Goal: Task Accomplishment & Management: Complete application form

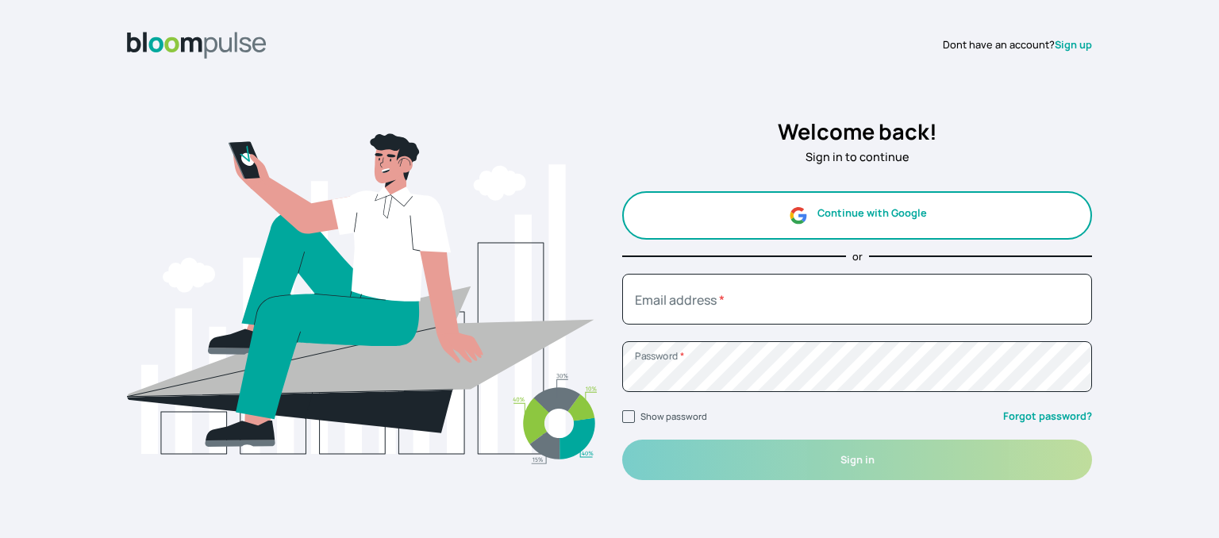
click at [869, 208] on button "Continue with Google" at bounding box center [857, 215] width 470 height 48
click at [869, 207] on button "Continue with Google" at bounding box center [857, 215] width 470 height 48
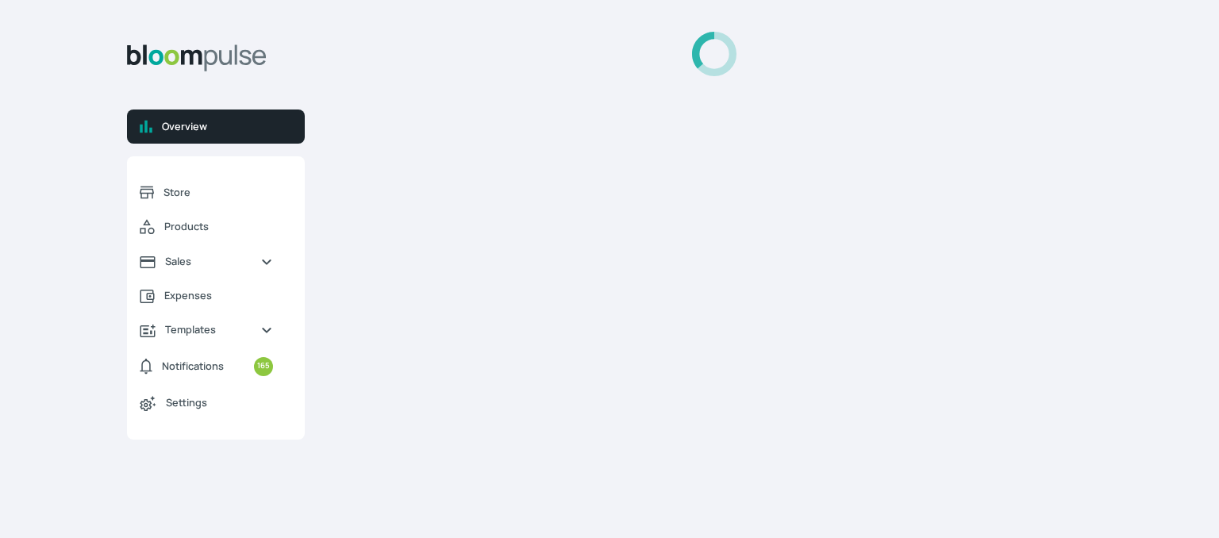
select select "2025"
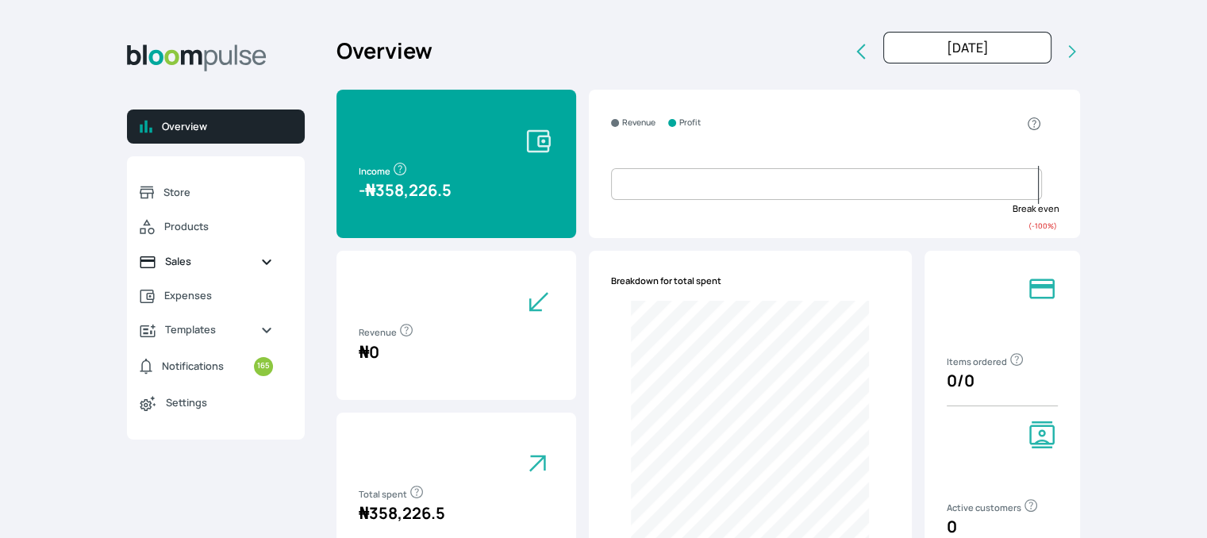
click at [208, 260] on span "Sales" at bounding box center [206, 261] width 83 height 15
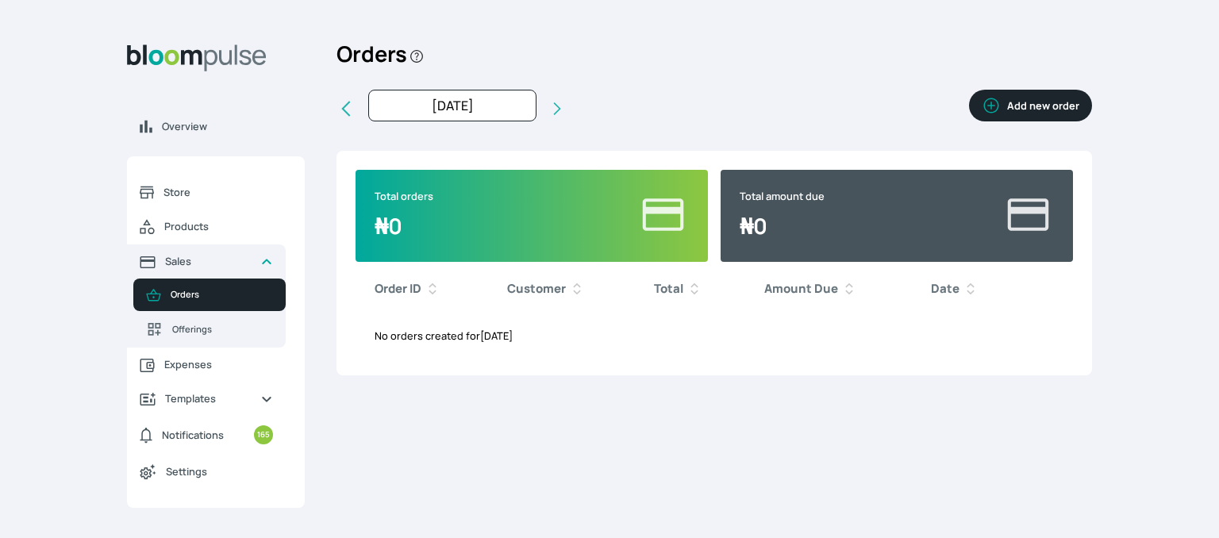
click at [1041, 108] on button "Add new order" at bounding box center [1030, 106] width 123 height 32
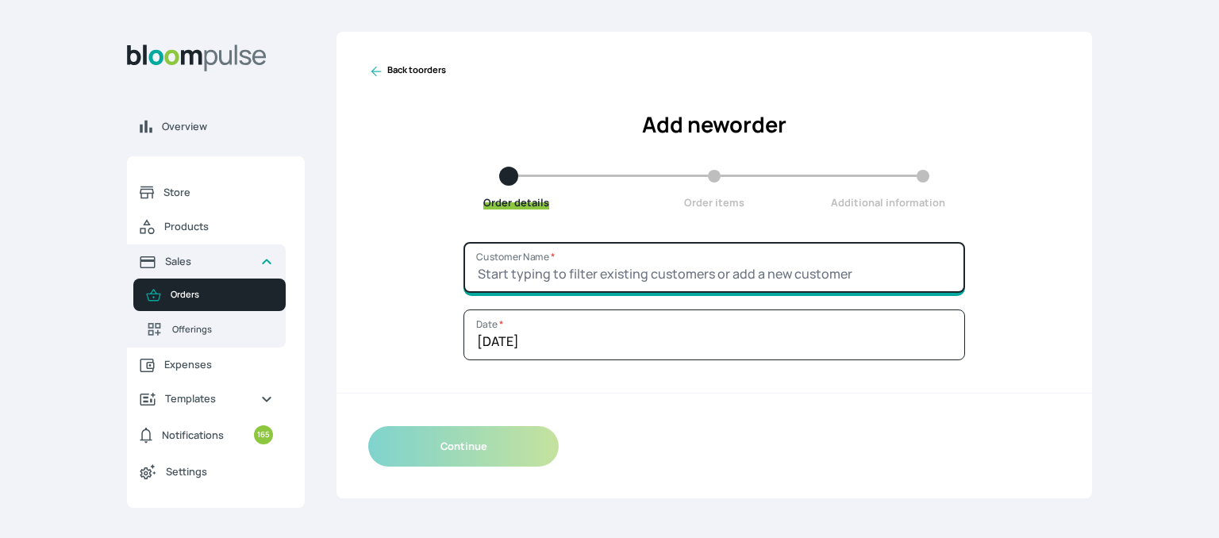
click at [599, 264] on input "Customer Name *" at bounding box center [713, 267] width 501 height 51
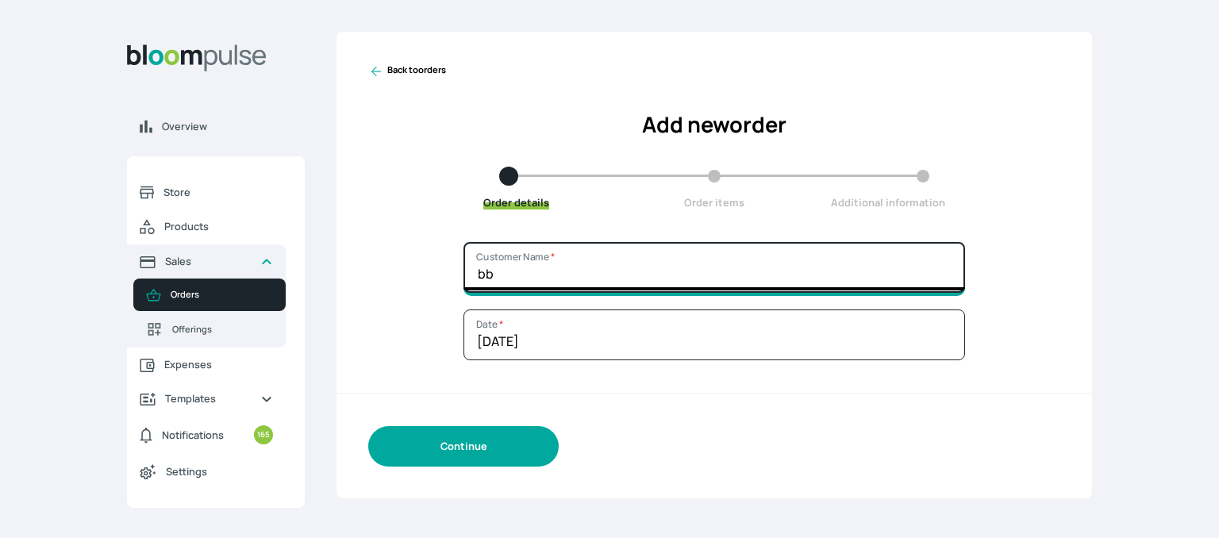
type input "bb"
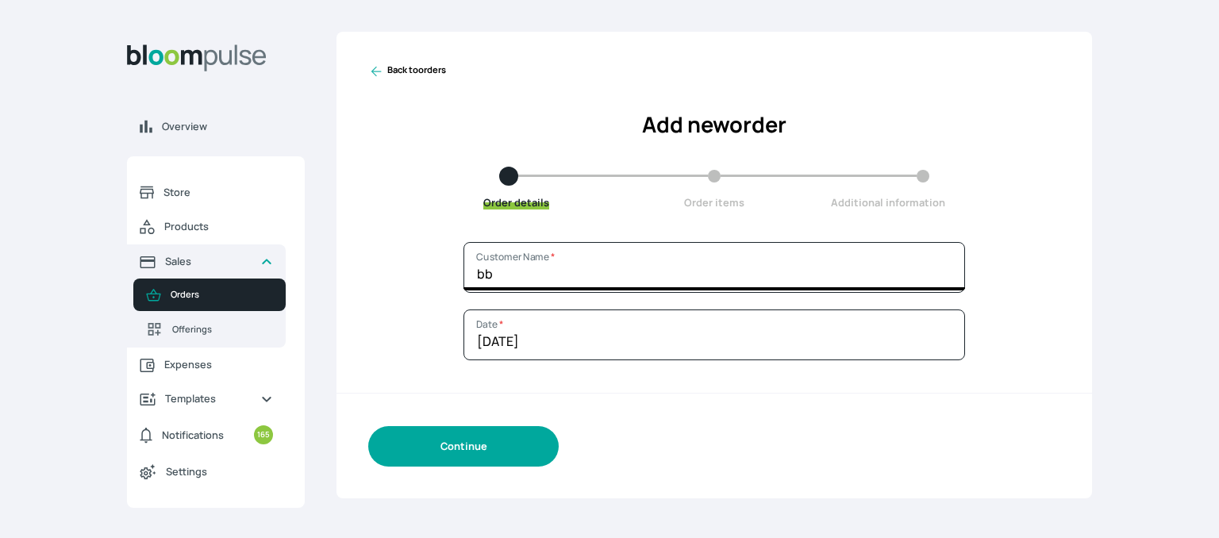
click at [490, 435] on button "Continue" at bounding box center [463, 446] width 190 height 40
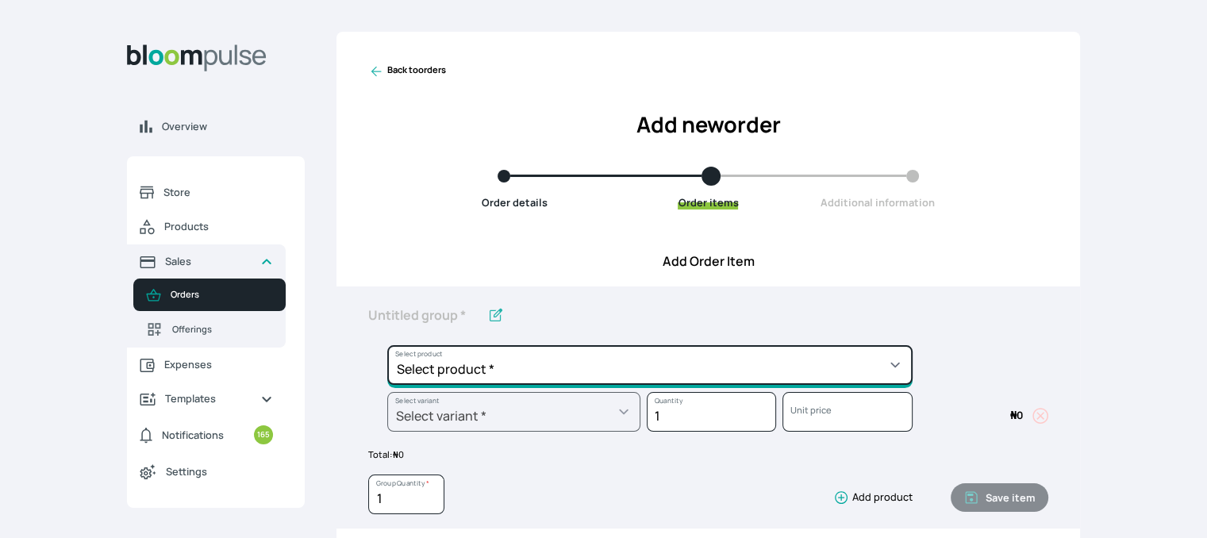
click at [667, 356] on select "Select product * Cake Decoration for 8inches High Chocolate oil based Round Cak…" at bounding box center [649, 365] width 525 height 40
select select "49426e7e-6d78-4aff-80b2-0dfc408de078"
click at [387, 345] on select "Select product * Cake Decoration for 8inches High Chocolate oil based Round Cak…" at bounding box center [649, 365] width 525 height 40
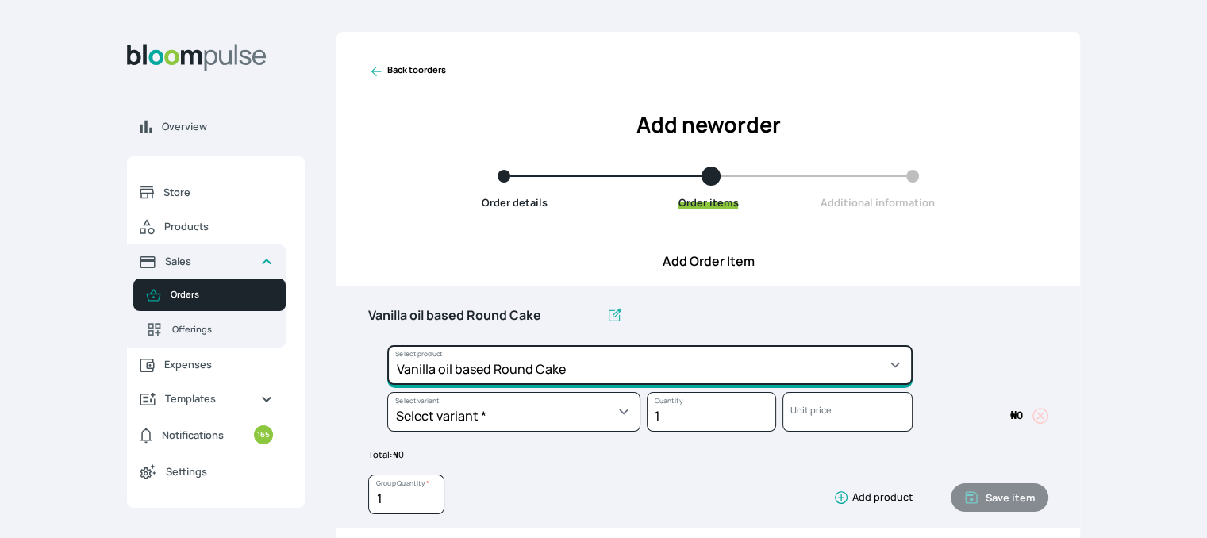
type input "Vanilla oil based Round Cake"
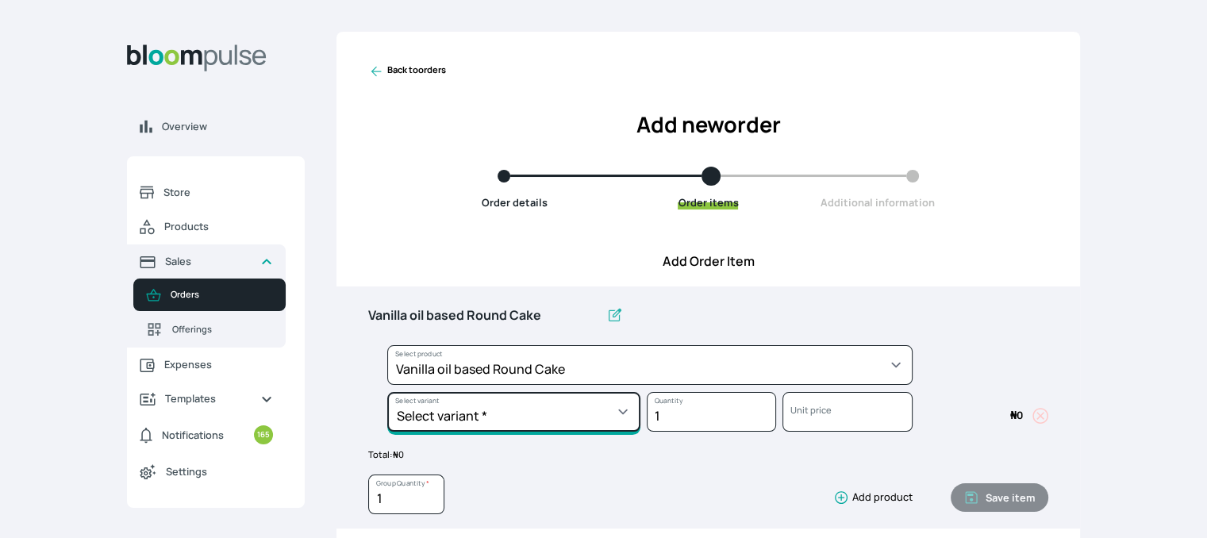
click at [563, 414] on select "Select variant * 10inches 11inches 12inches 6inches 7inches 8inches 9inches" at bounding box center [513, 412] width 253 height 40
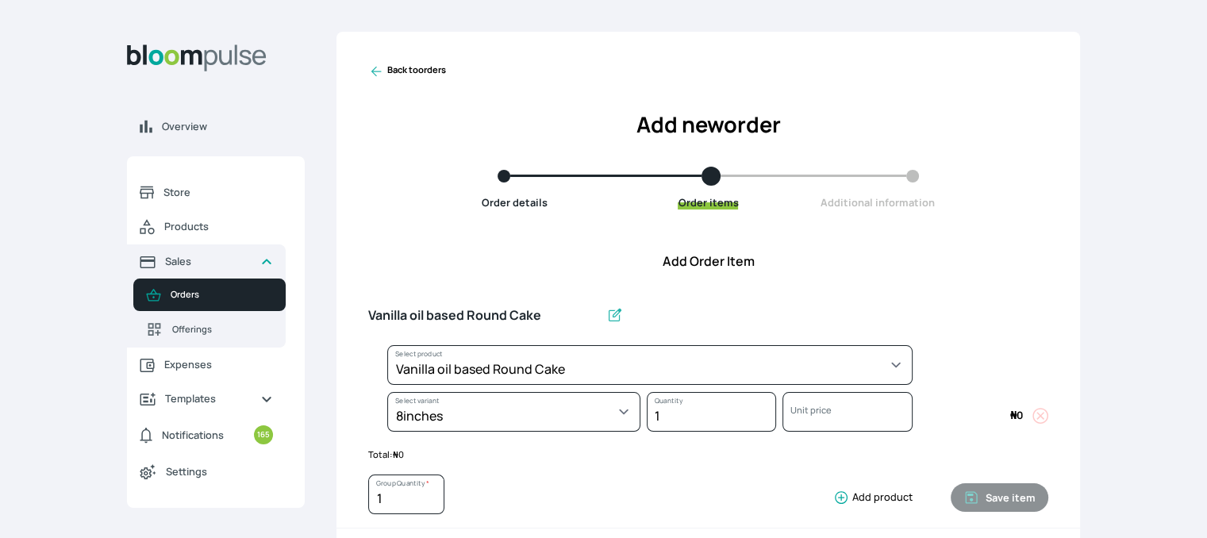
select select "49426e7e-6d78-4aff-80b2-0dfc408de078"
select select "521b5e78-dac1-445e-a6e7-266adeee2241"
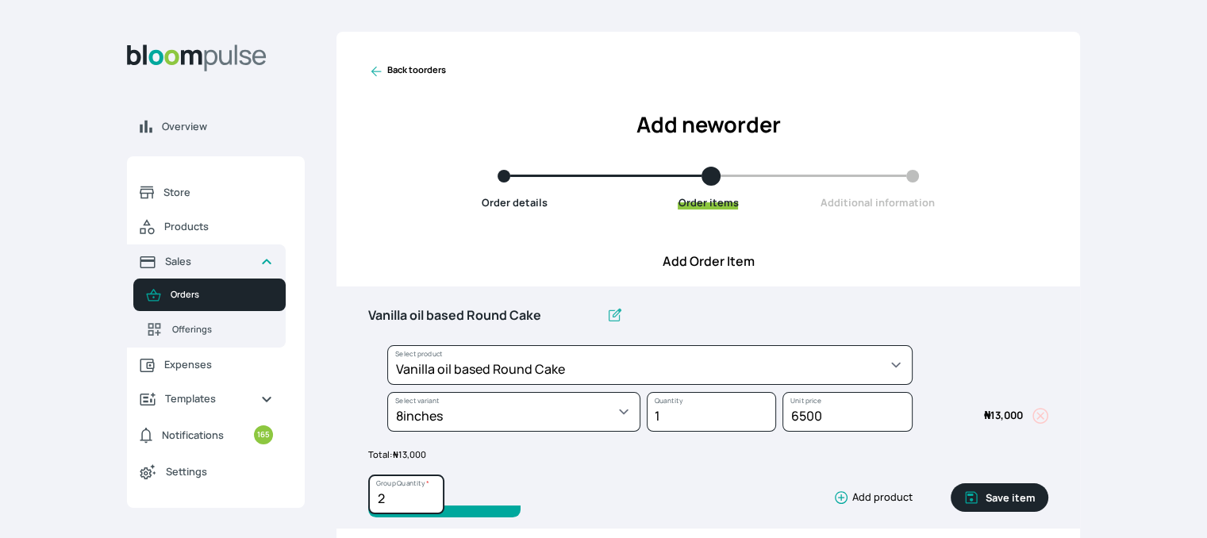
type input "2"
click at [432, 488] on input "2" at bounding box center [406, 494] width 76 height 40
click at [1001, 490] on button "Save item" at bounding box center [1000, 497] width 98 height 29
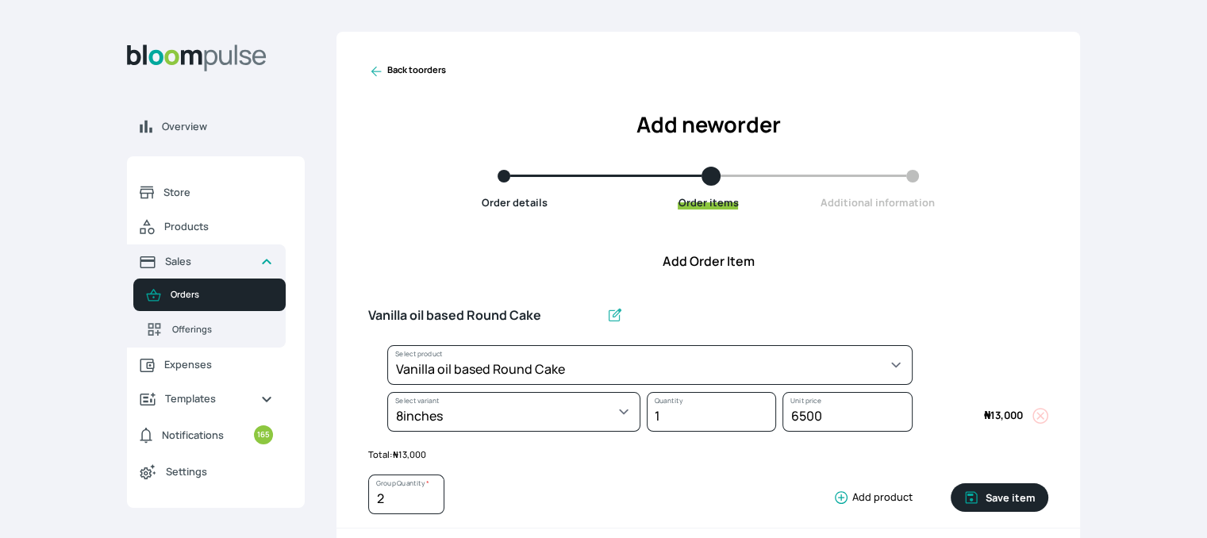
type input "1"
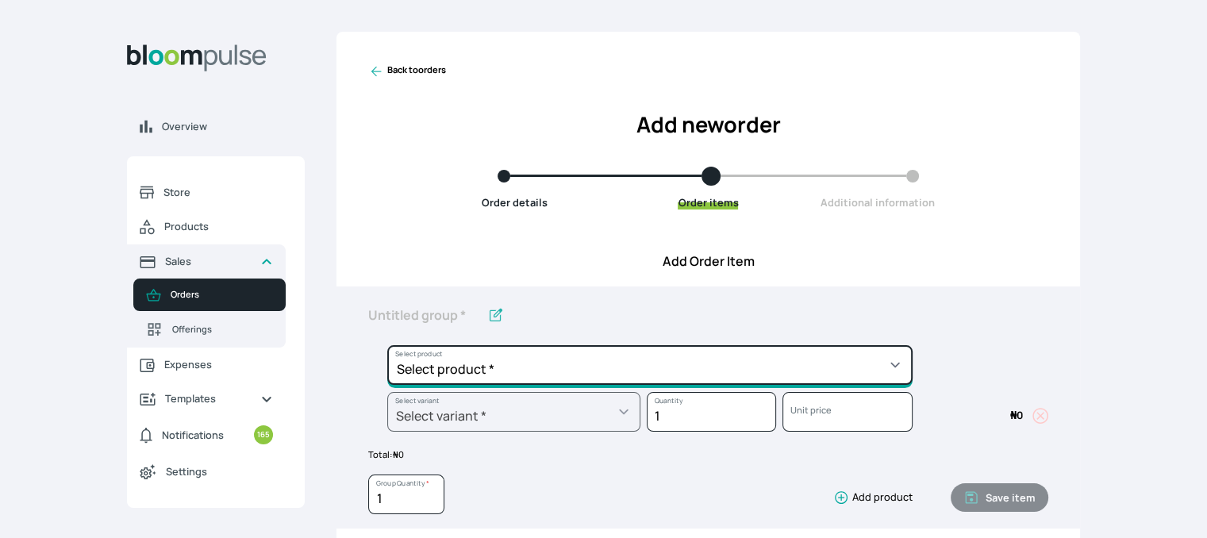
click at [819, 358] on select "Select product * Cake Decoration for 8inches High Chocolate oil based Round Cak…" at bounding box center [649, 365] width 525 height 40
click at [896, 371] on select "Select product * Cake Decoration for 8inches High Chocolate oil based Round Cak…" at bounding box center [649, 365] width 525 height 40
select select "0a3636f1-4902-403d-89c1-f5465b9229a0"
click at [387, 345] on select "Select product * Cake Decoration for 8inches High Chocolate oil based Round Cak…" at bounding box center [649, 365] width 525 height 40
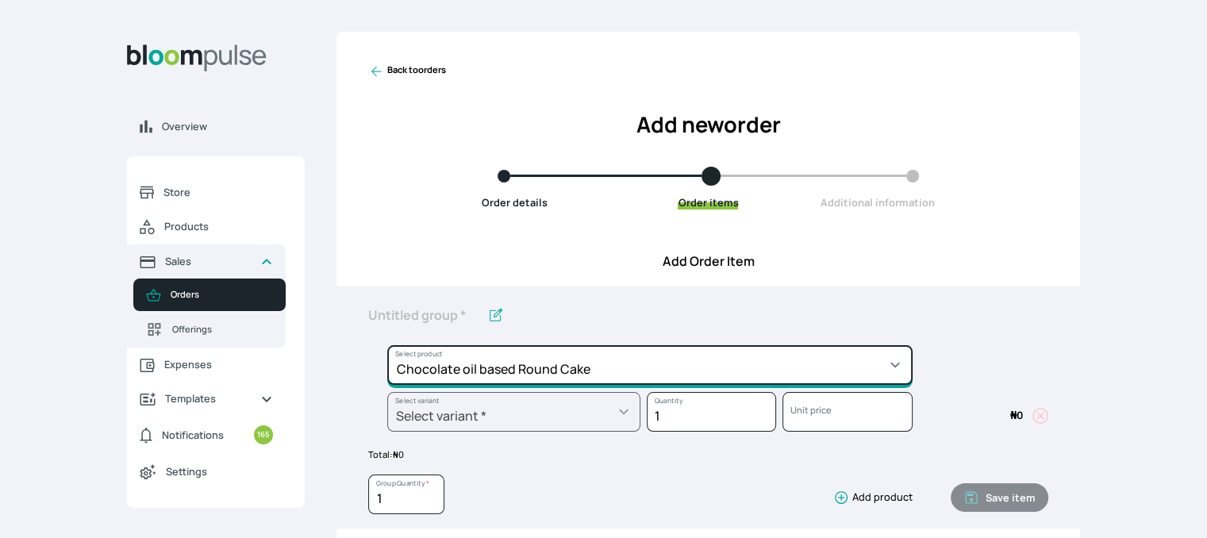
type input "Chocolate oil based Round Cake"
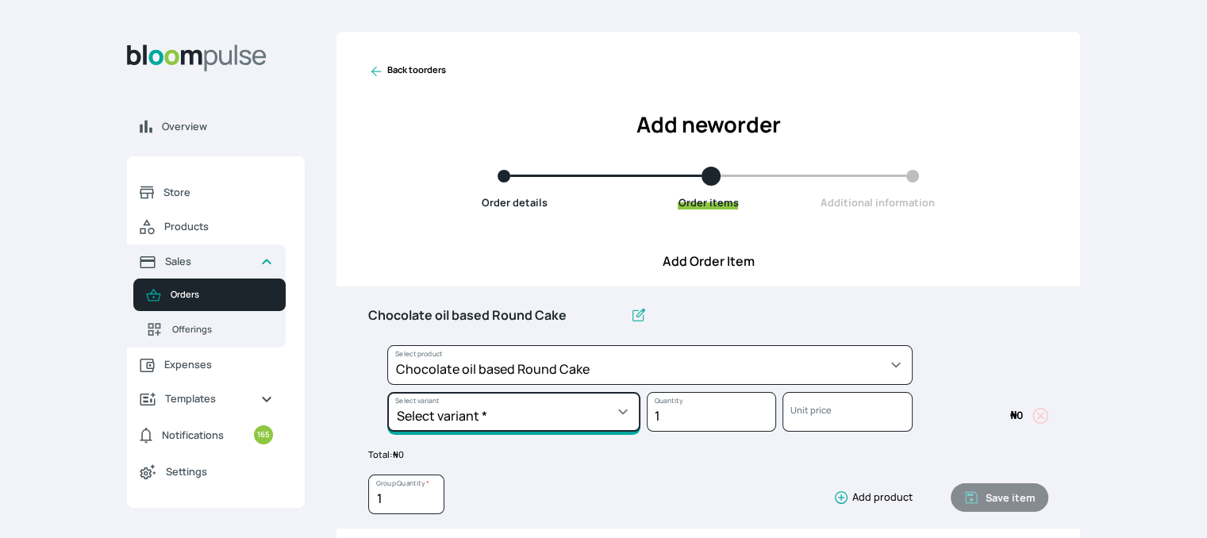
click at [522, 417] on select "Select variant * 10inches 11inches 12inches 6inches 7inches 8inches 9inches" at bounding box center [513, 412] width 253 height 40
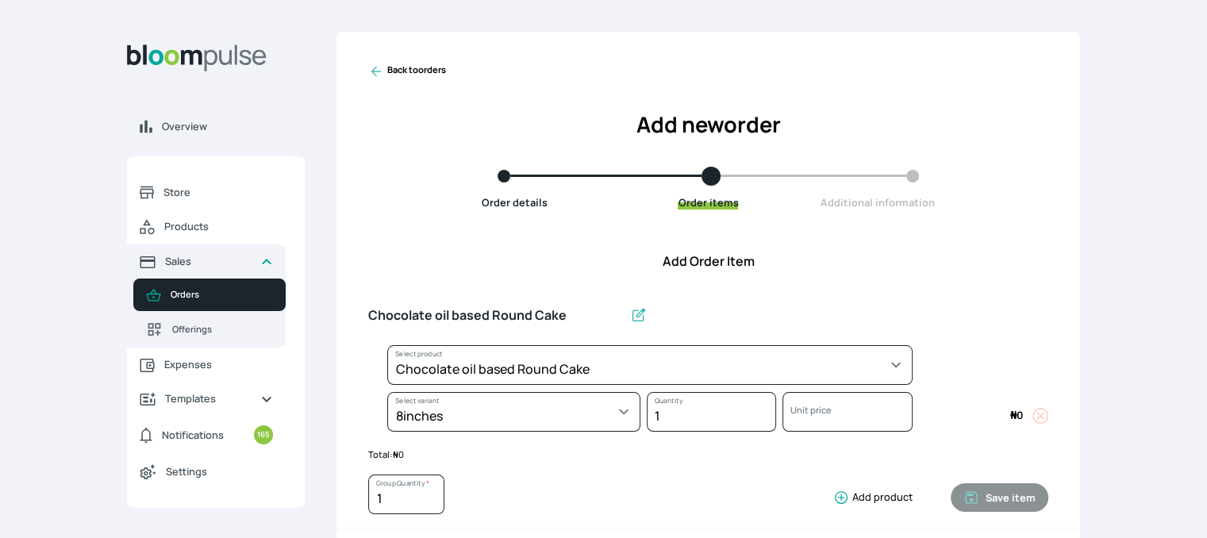
select select "0a3636f1-4902-403d-89c1-f5465b9229a0"
select select "1b042159-aabd-4eda-968f-ed2104558901"
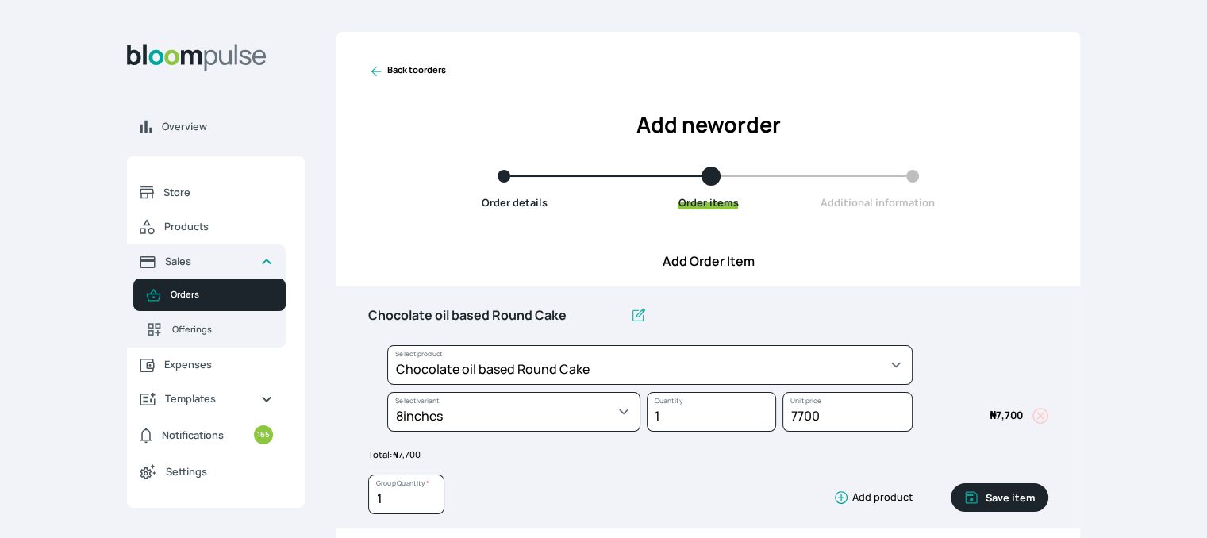
click at [997, 497] on button "Save item" at bounding box center [1000, 497] width 98 height 29
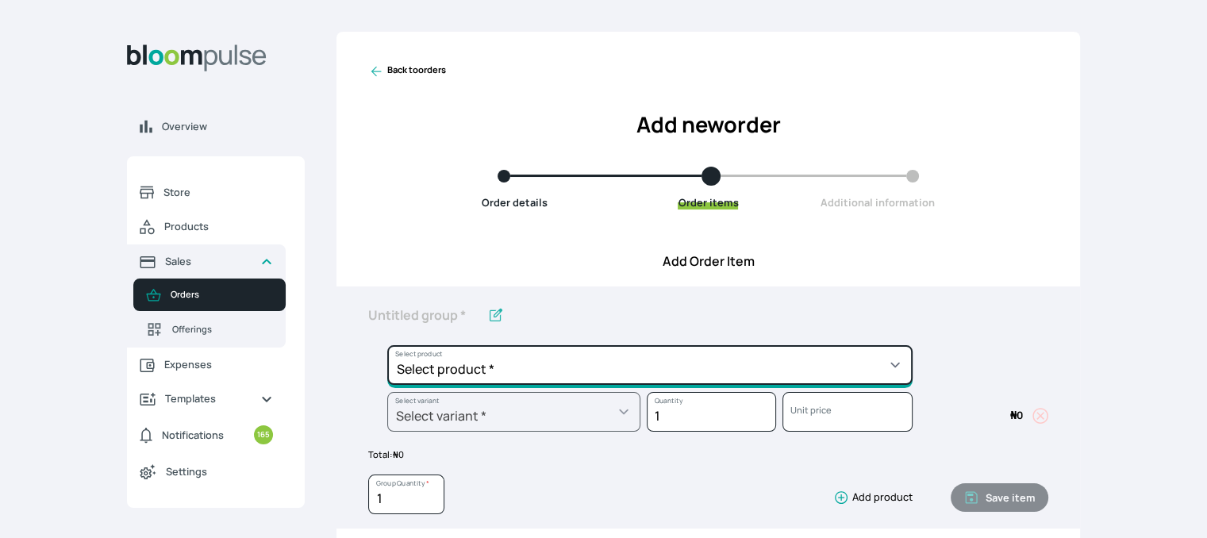
click at [845, 376] on select "Select product * Cake Decoration for 8inches High Chocolate oil based Round Cak…" at bounding box center [649, 365] width 525 height 40
select select "bfb7d6db-344f-4487-89d8-a9c512087187"
click at [387, 345] on select "Select product * Cake Decoration for 8inches High Chocolate oil based Round Cak…" at bounding box center [649, 365] width 525 height 40
type input "Redvelvet oil based Batter"
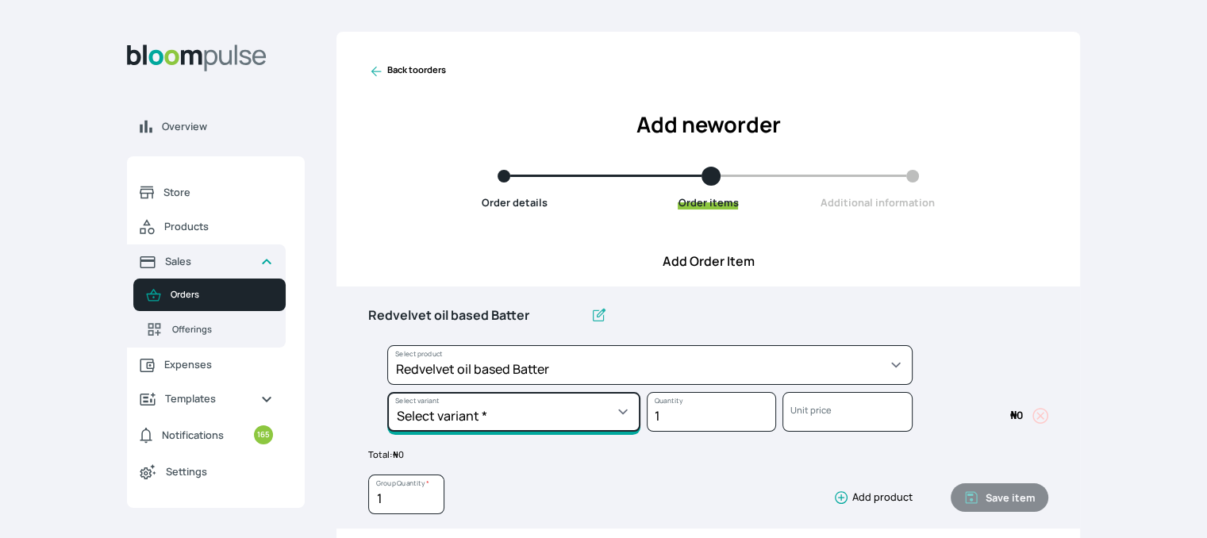
click at [623, 408] on select "Select variant * Regular" at bounding box center [513, 412] width 253 height 40
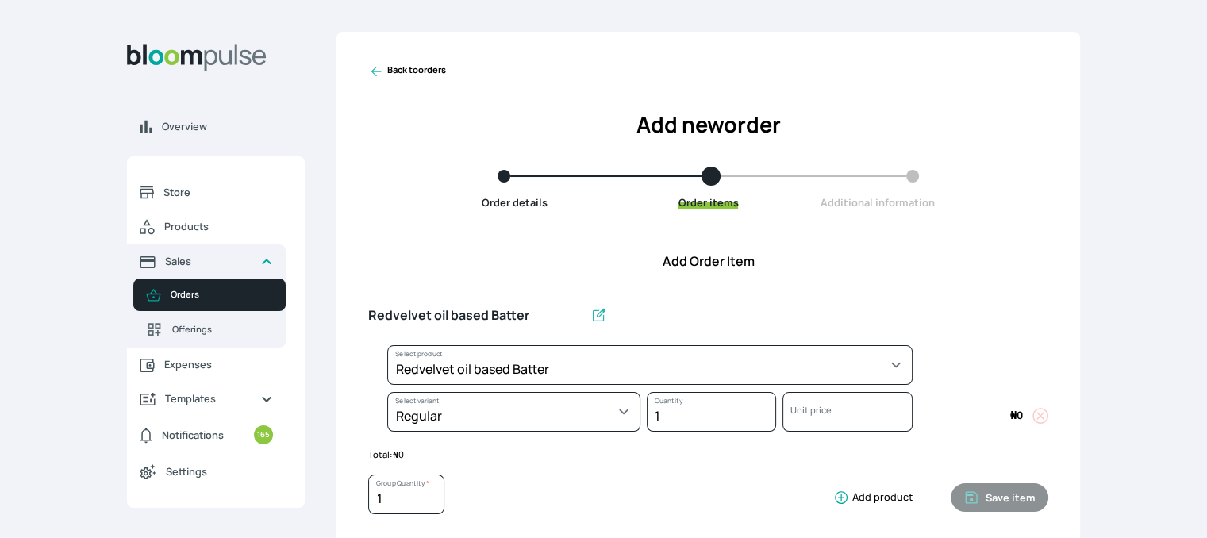
select select "bfb7d6db-344f-4487-89d8-a9c512087187"
select select "613dec9d-093a-42ab-befa-344a18ff329b"
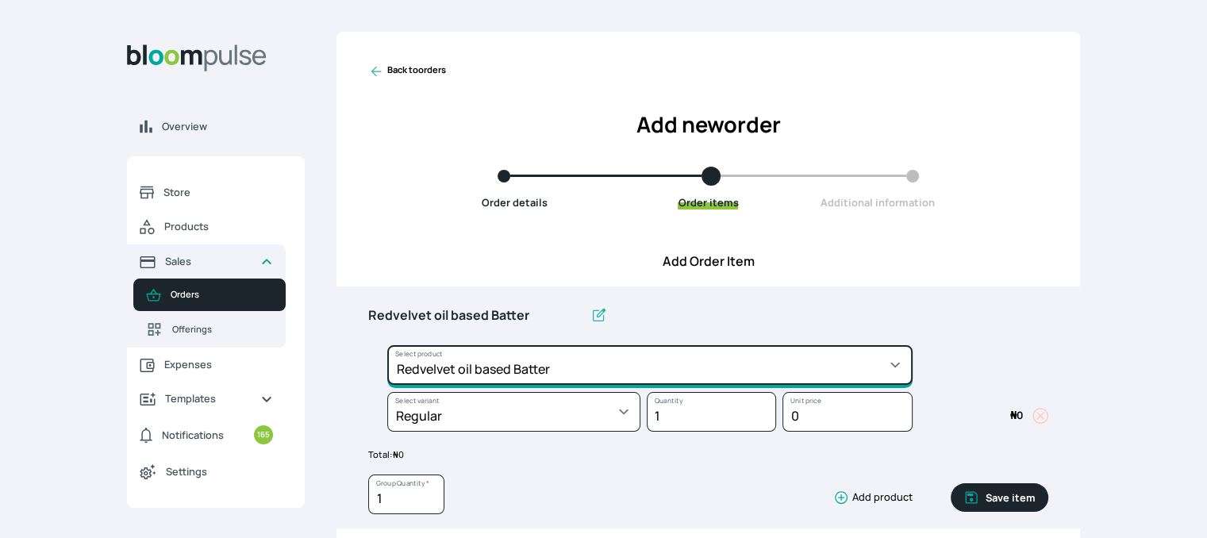
click at [645, 352] on select "Select product * Cake Decoration for 8inches High Chocolate oil based Round Cak…" at bounding box center [649, 365] width 525 height 40
click at [629, 371] on select "Select product * Cake Decoration for 8inches High Chocolate oil based Round Cak…" at bounding box center [649, 365] width 525 height 40
click at [629, 375] on select "Select product * Cake Decoration for 8inches High Chocolate oil based Round Cak…" at bounding box center [649, 365] width 525 height 40
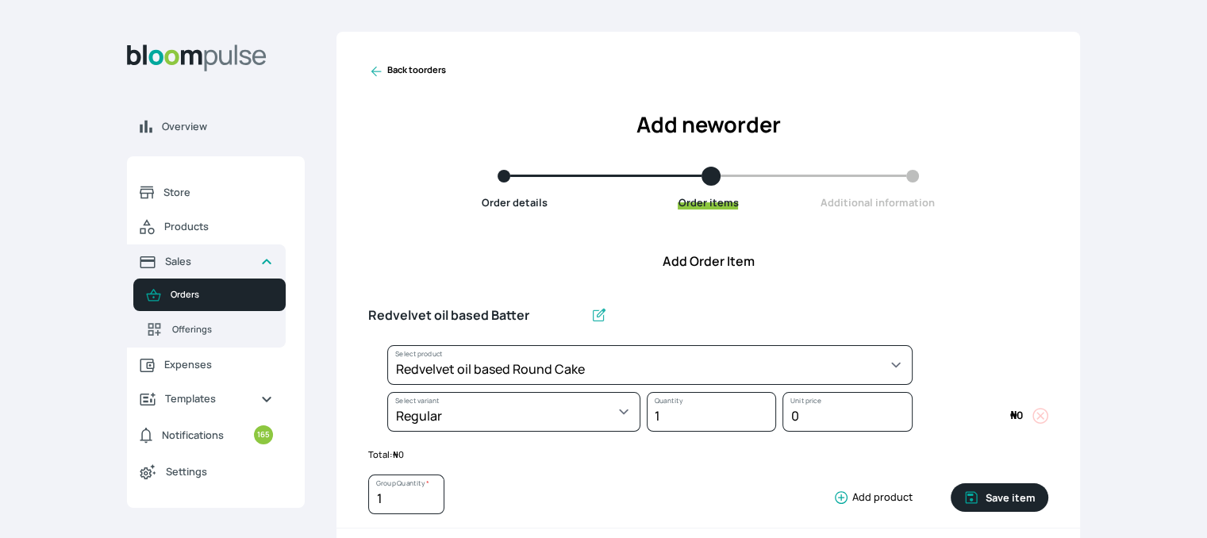
select select "308ec9aa-9c9b-4c8b-9137-5de2303ab237"
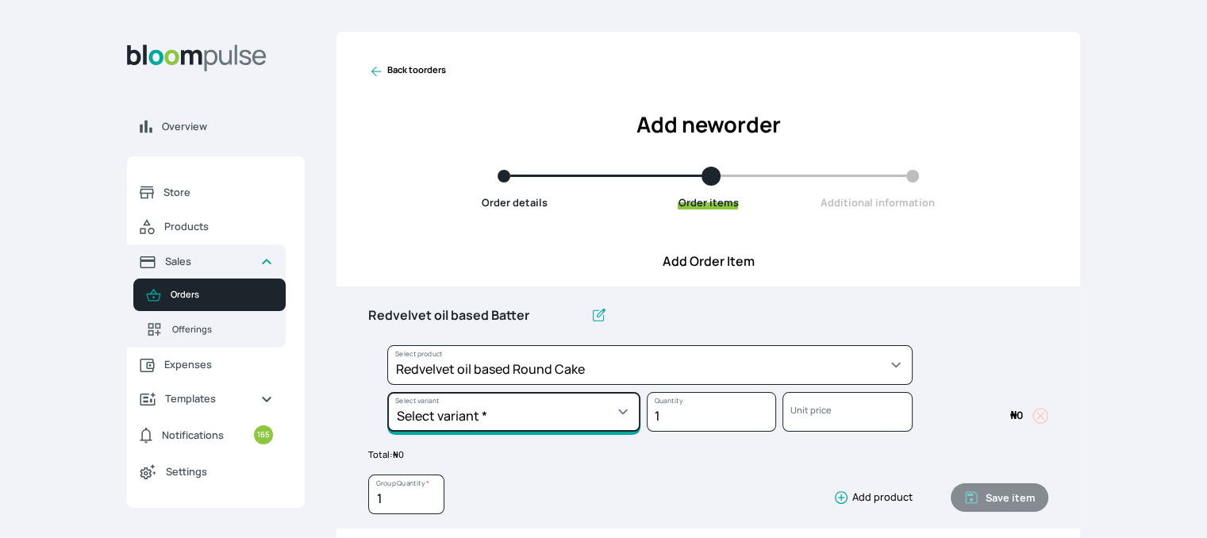
click at [590, 404] on select "Select variant * 10inches 11inches 12inches 6inches 7inches 8inches 9inches" at bounding box center [513, 412] width 253 height 40
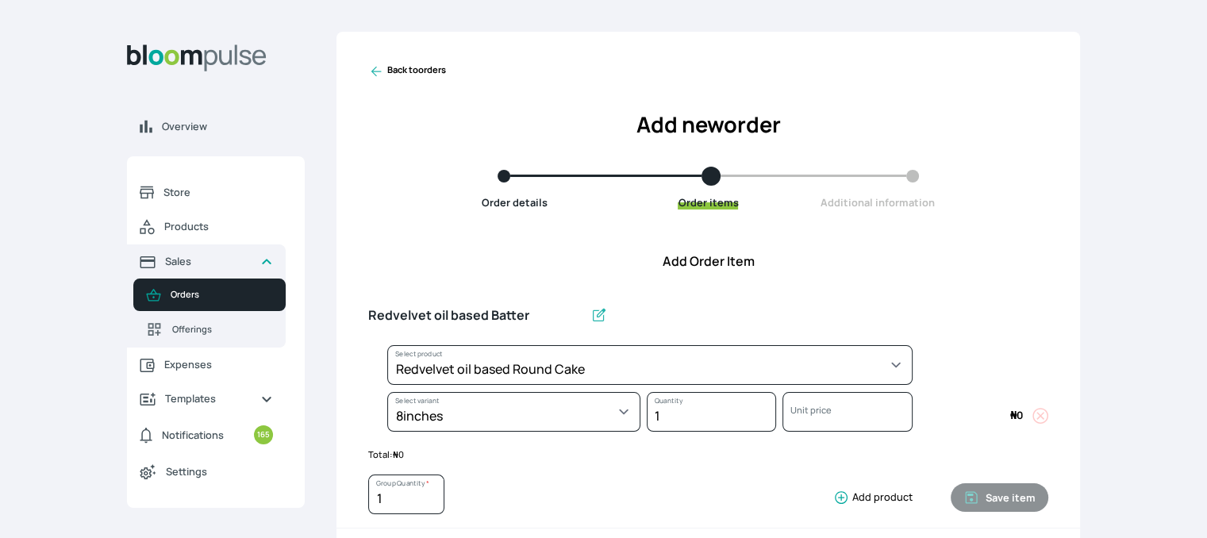
select select "308ec9aa-9c9b-4c8b-9137-5de2303ab237"
select select "e592fd65-7ecf-4c02-9b2e-527044ac8258"
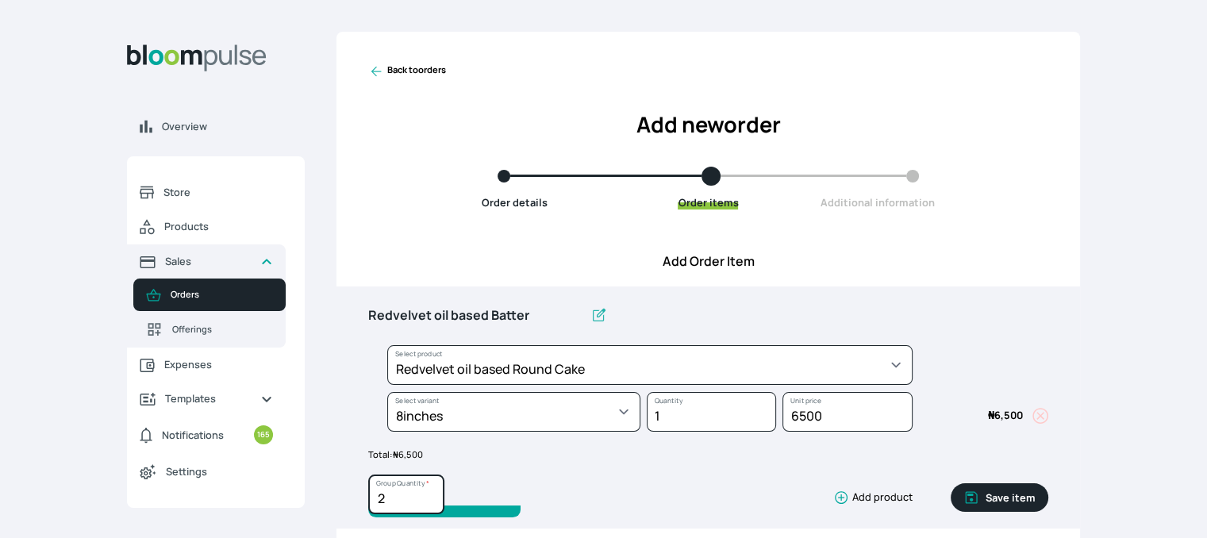
type input "2"
click at [429, 494] on input "2" at bounding box center [406, 494] width 76 height 40
click at [997, 499] on button "Save item" at bounding box center [1000, 497] width 98 height 29
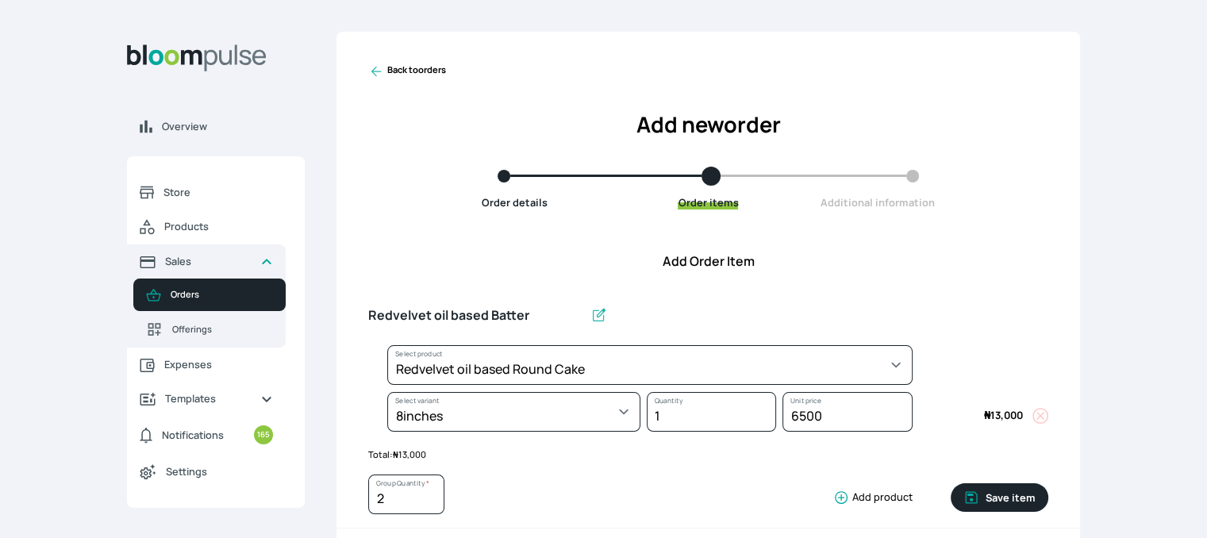
type input "1"
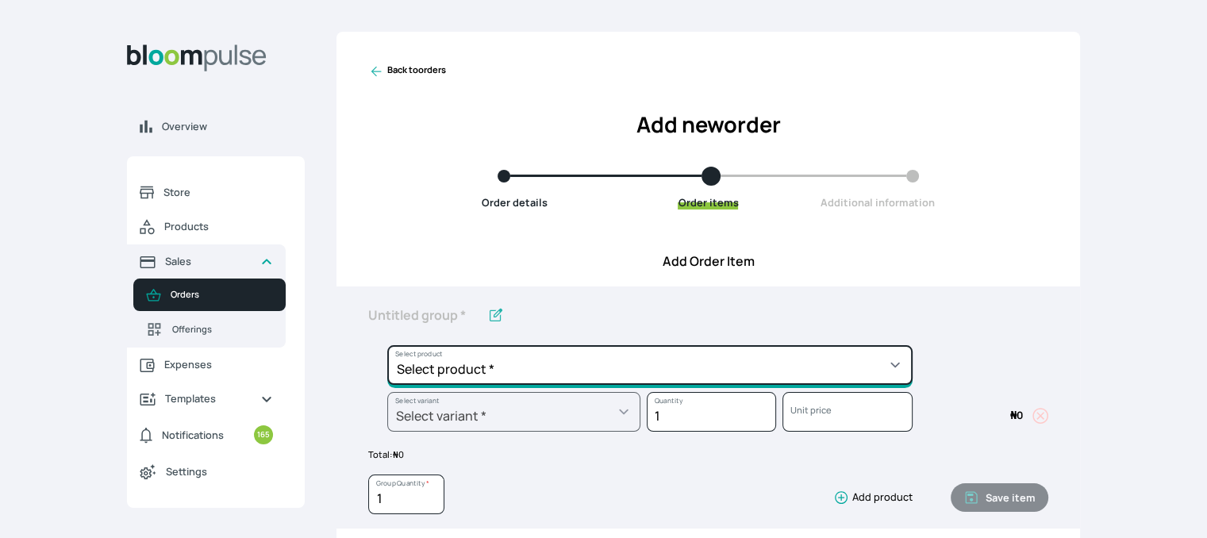
click at [866, 367] on select "Select product * Cake Decoration for 8inches High Chocolate oil based Round Cak…" at bounding box center [649, 365] width 525 height 40
select select "83f82b0c-44eb-4ac8-bd97-27faddcd7e30"
click at [387, 345] on select "Select product * Cake Decoration for 8inches High Chocolate oil based Round Cak…" at bounding box center [649, 365] width 525 height 40
type input "Whipped Cream Frosting"
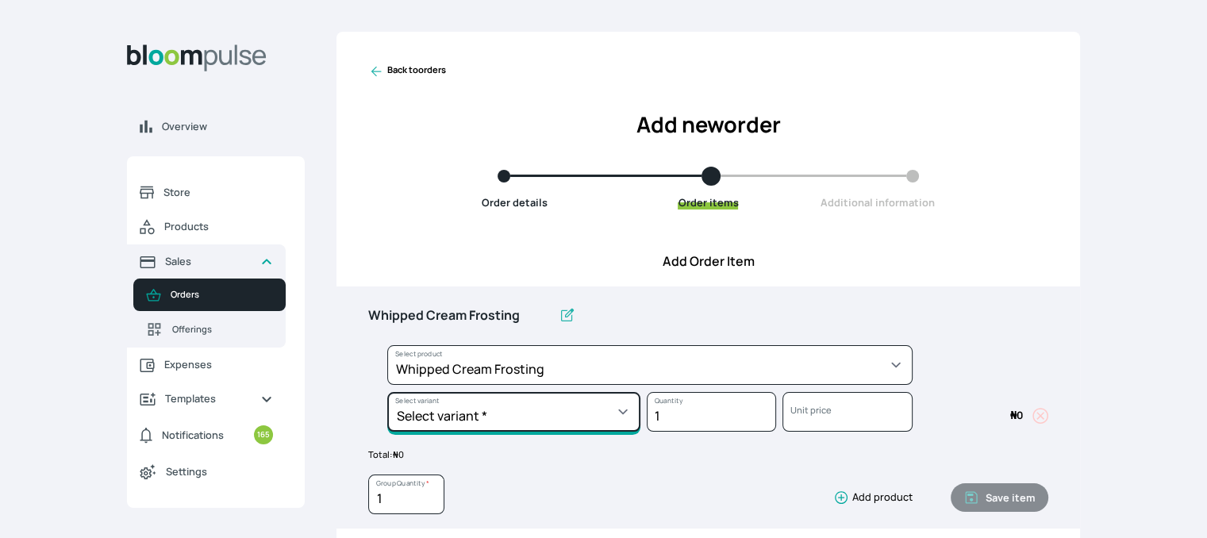
click at [612, 407] on select "Select variant * 1 cup 2 cups 3 cups 4 cups" at bounding box center [513, 412] width 253 height 40
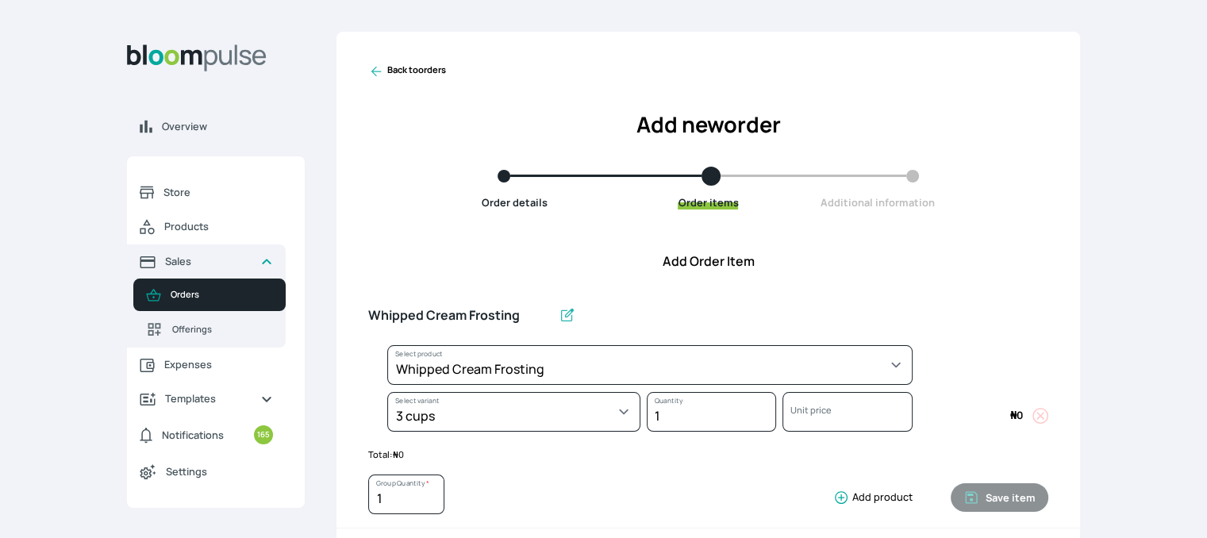
select select "83f82b0c-44eb-4ac8-bd97-27faddcd7e30"
select select "fde2ff08-7291-4fbf-b13d-84aa5027fb42"
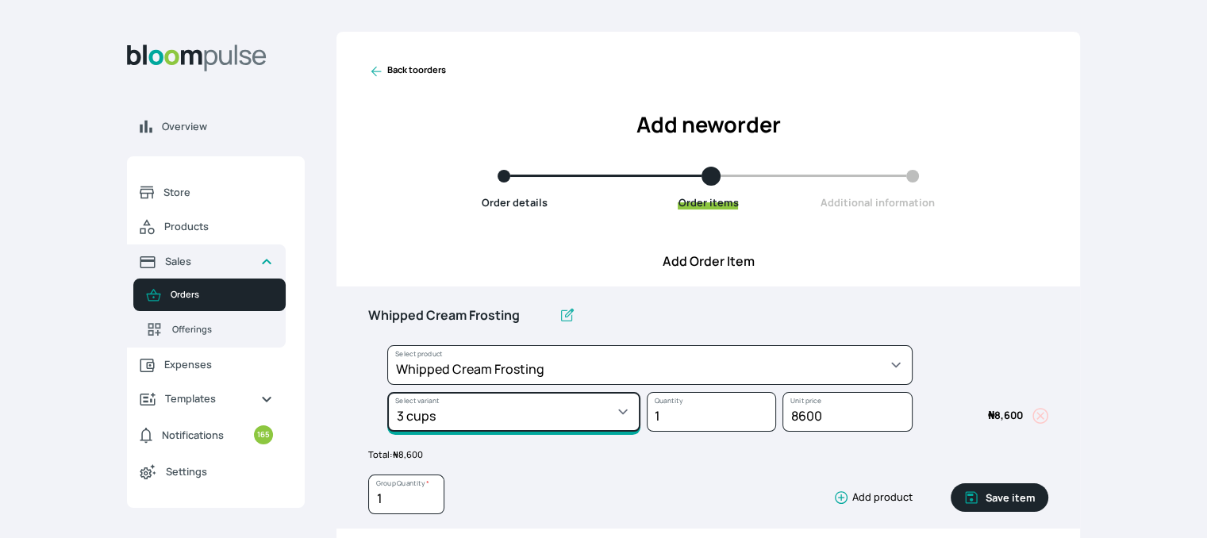
click at [625, 413] on select "Select variant * 1 cup 2 cups 3 cups 4 cups" at bounding box center [513, 412] width 253 height 40
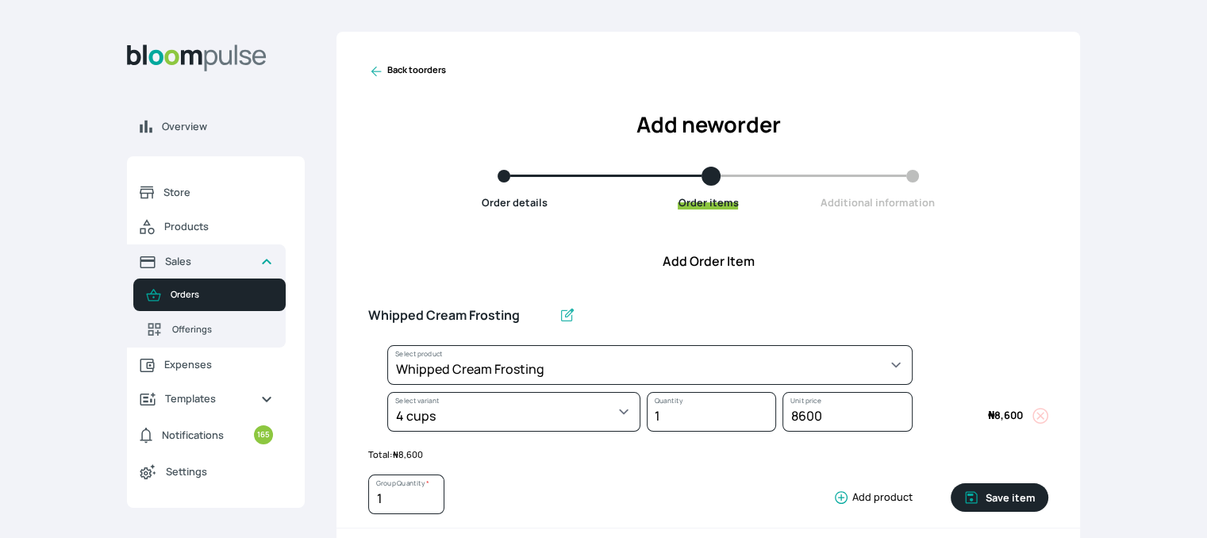
select select "83f82b0c-44eb-4ac8-bd97-27faddcd7e30"
select select "a6a87a49-a89a-4312-9700-585b22abcdb1"
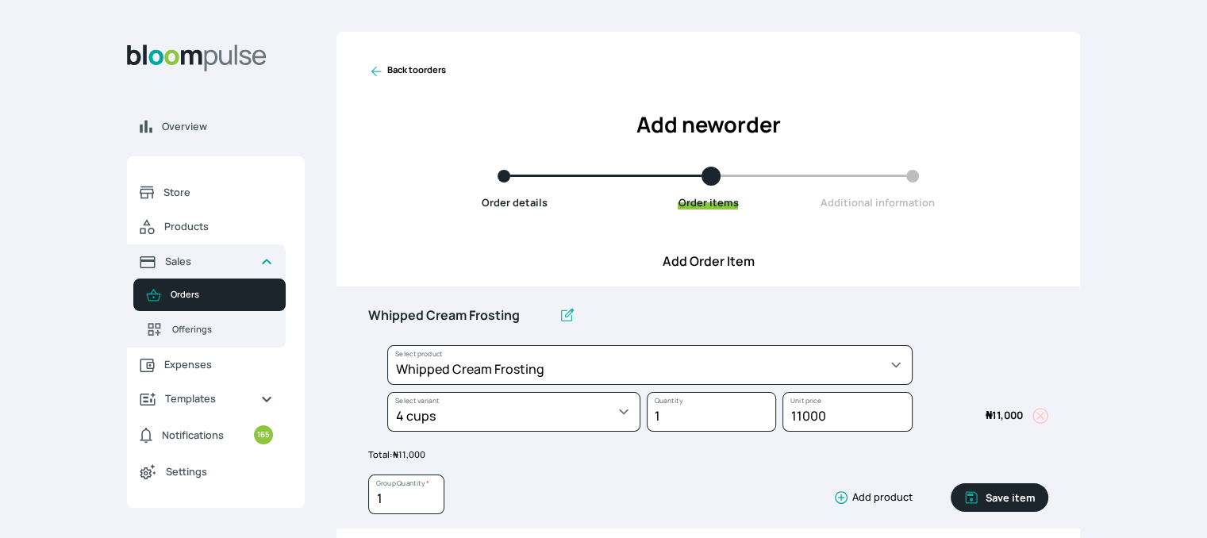
click at [1004, 502] on button "Save item" at bounding box center [1000, 497] width 98 height 29
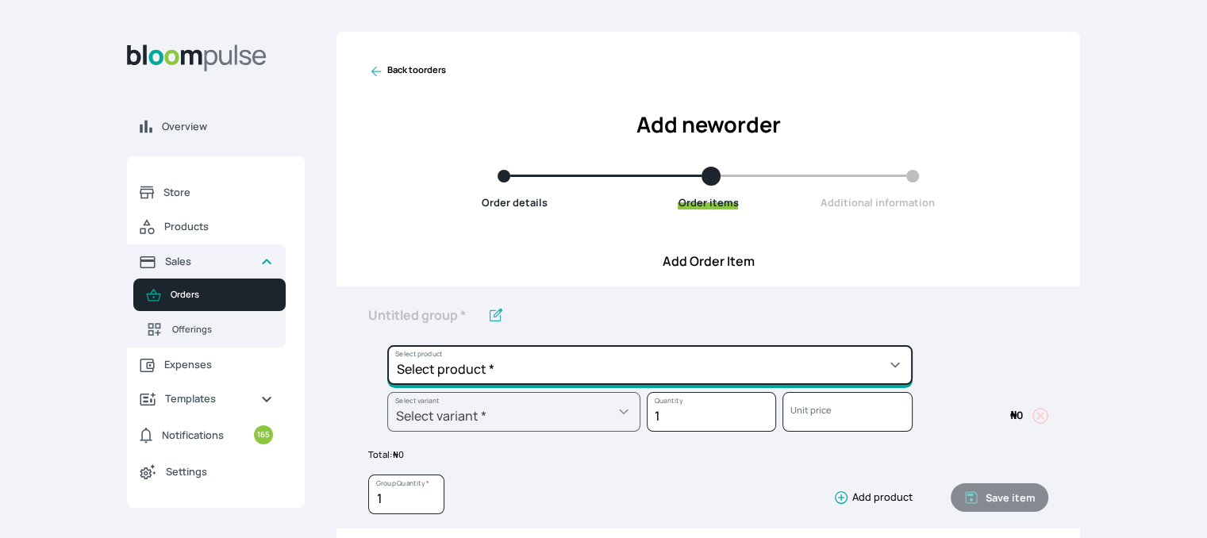
click at [793, 373] on select "Select product * Cake Decoration for 8inches High Chocolate oil based Round Cak…" at bounding box center [649, 365] width 525 height 40
select select "023b730d-bc46-477e-b7f7-d3522e7f455b"
click at [387, 345] on select "Select product * Cake Decoration for 8inches High Chocolate oil based Round Cak…" at bounding box center [649, 365] width 525 height 40
type input "Cake Decoration for 8inches High"
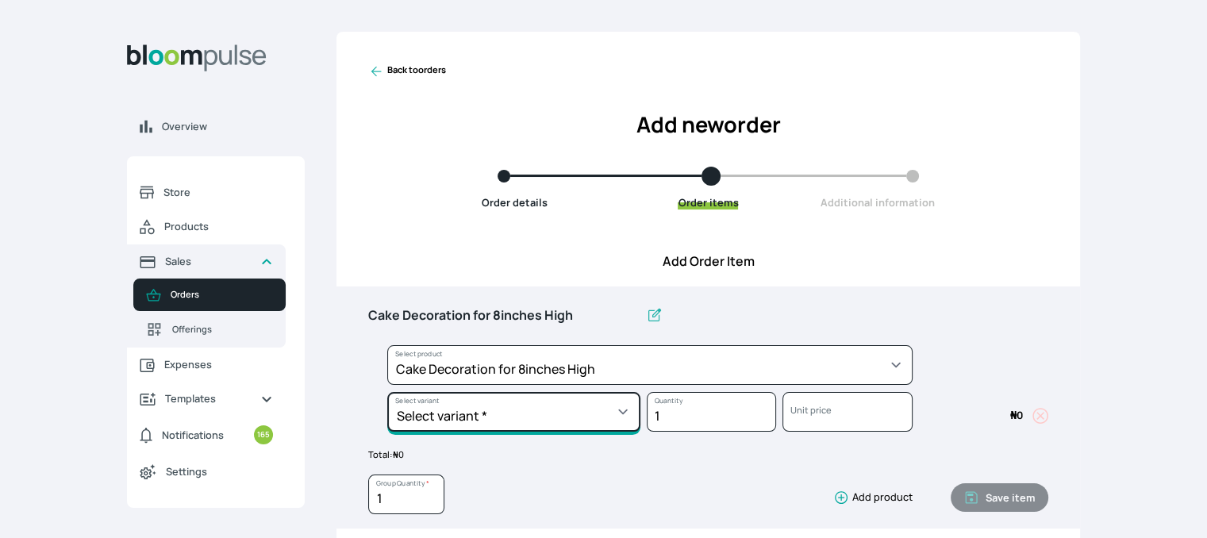
click at [583, 417] on select "Select variant * Basic Complex Regular" at bounding box center [513, 412] width 253 height 40
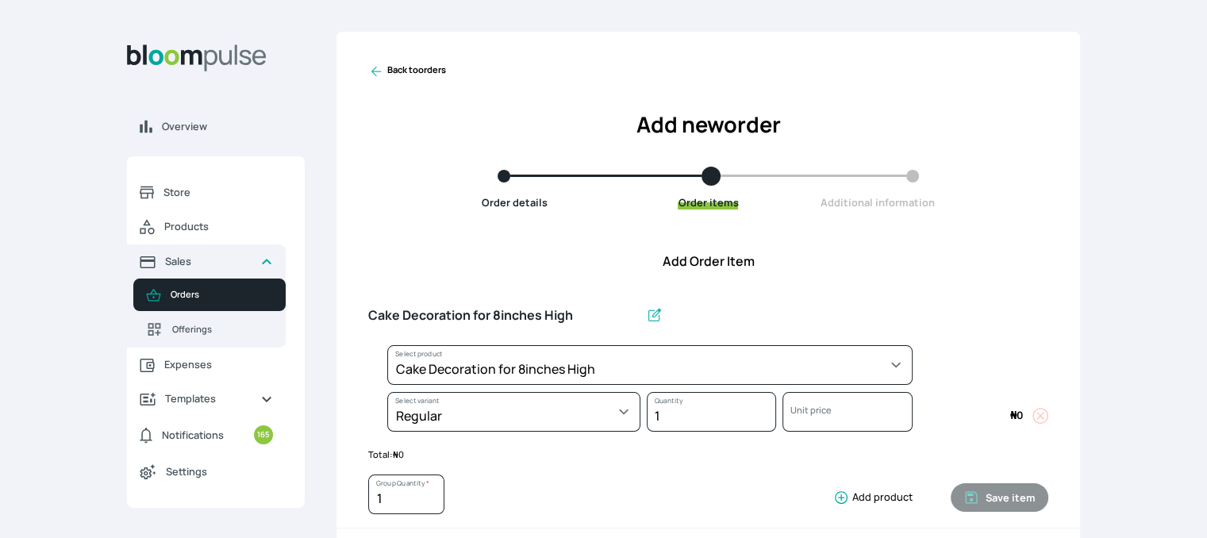
select select "023b730d-bc46-477e-b7f7-d3522e7f455b"
select select "13dbb06e-f851-45db-a0d6-3609ea7c0f11"
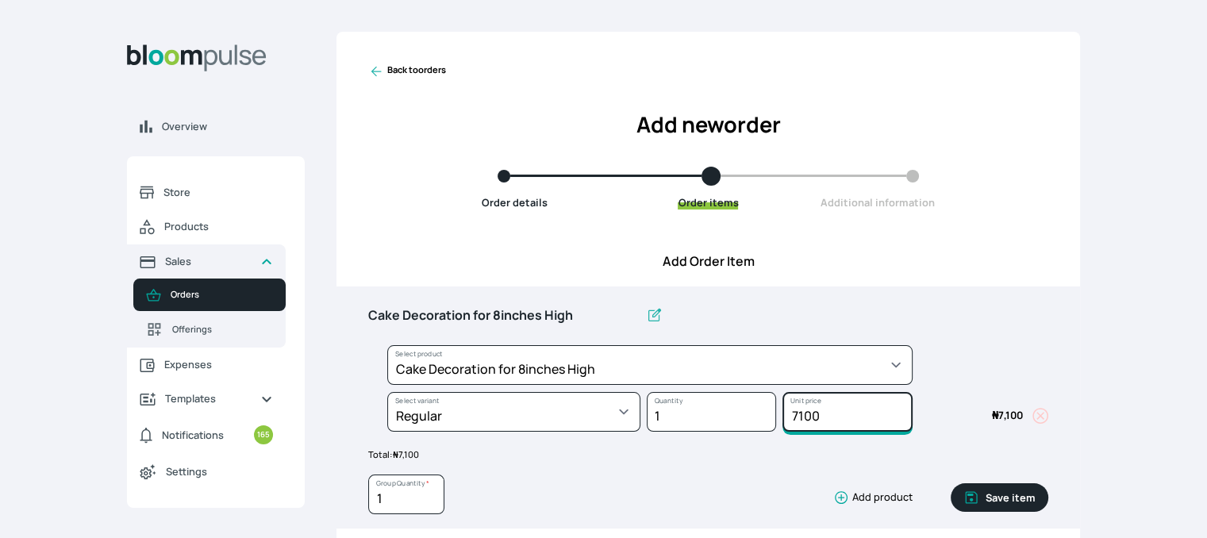
drag, startPoint x: 825, startPoint y: 415, endPoint x: 759, endPoint y: 408, distance: 67.0
click at [759, 408] on div "Select product * Cake Decoration for 8inches High Chocolate oil based Round Cak…" at bounding box center [708, 392] width 680 height 94
type input "15000"
click at [986, 499] on button "Save item" at bounding box center [1000, 497] width 98 height 29
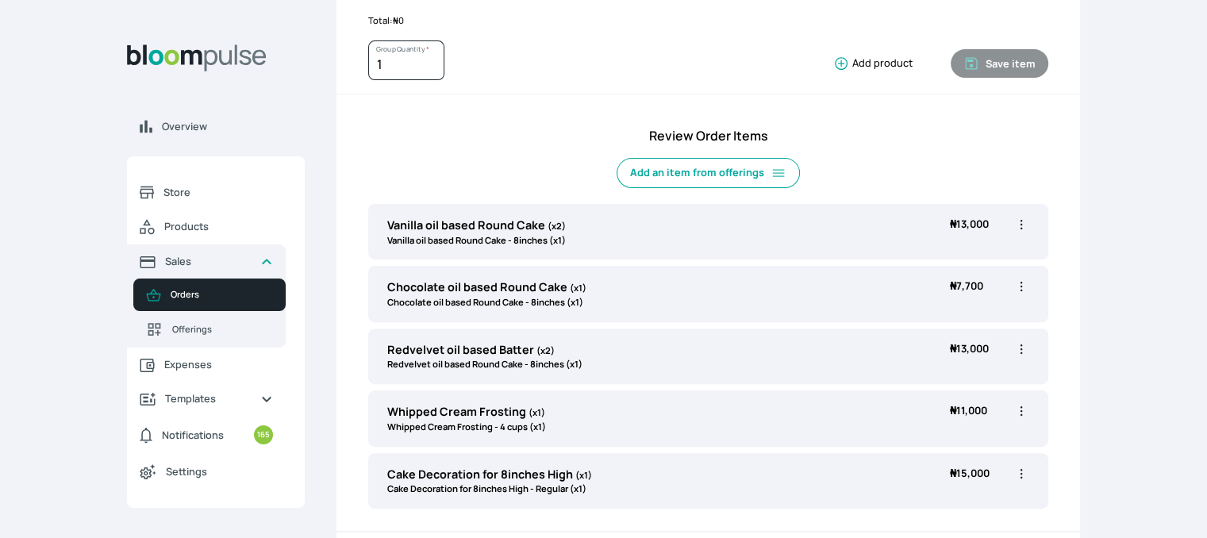
scroll to position [441, 0]
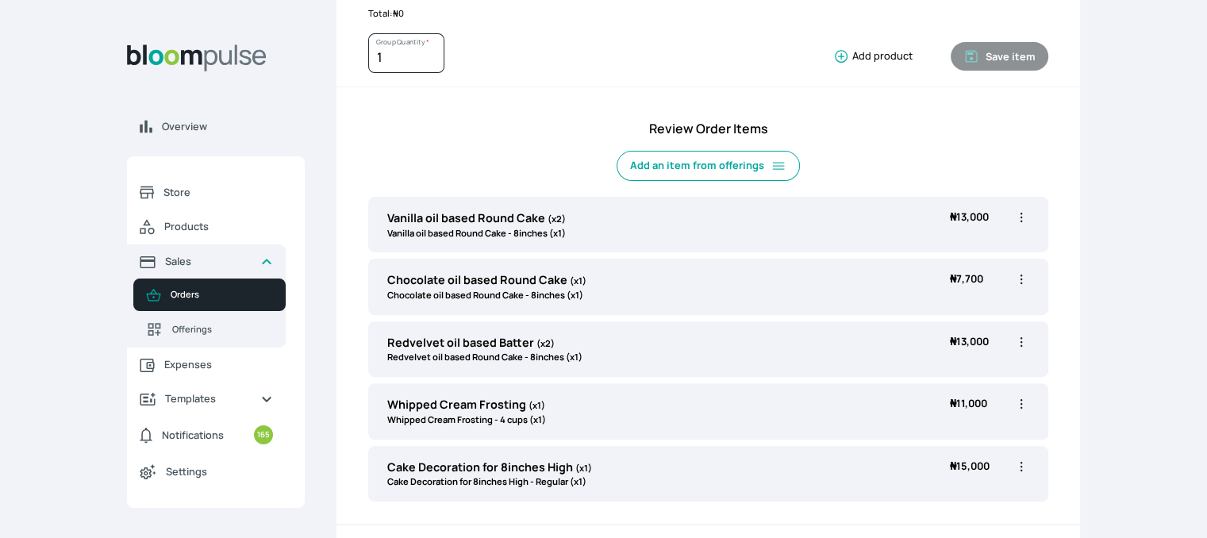
click at [1017, 218] on icon "button" at bounding box center [1021, 217] width 16 height 16
click at [967, 246] on span "Edit" at bounding box center [959, 250] width 114 height 16
type input "Vanilla oil based Round Cake"
type input "2"
select select "49426e7e-6d78-4aff-80b2-0dfc408de078"
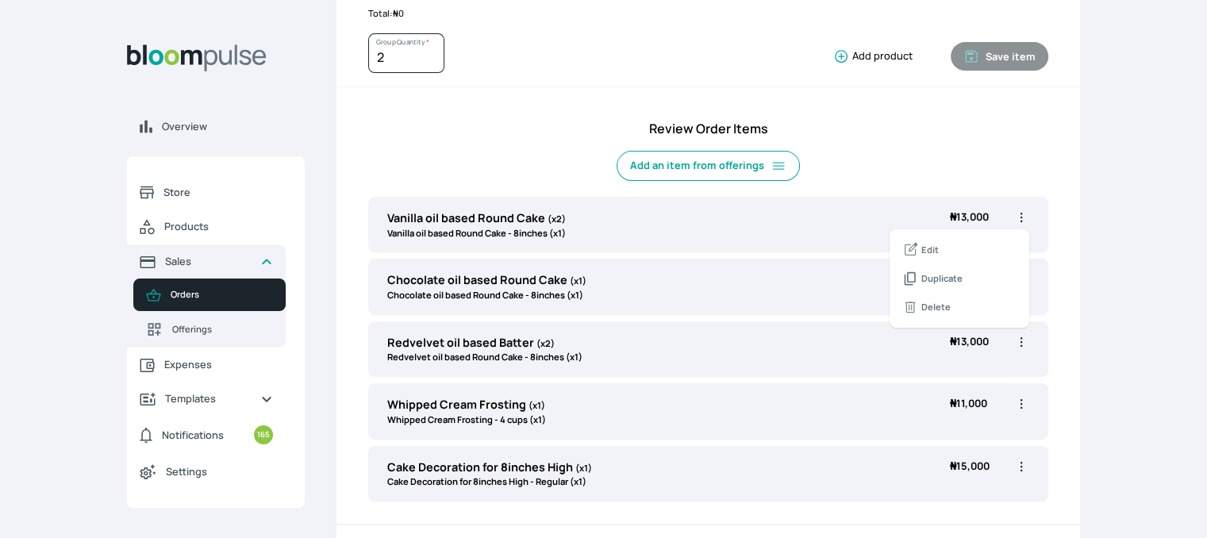
select select "521b5e78-dac1-445e-a6e7-266adeee2241"
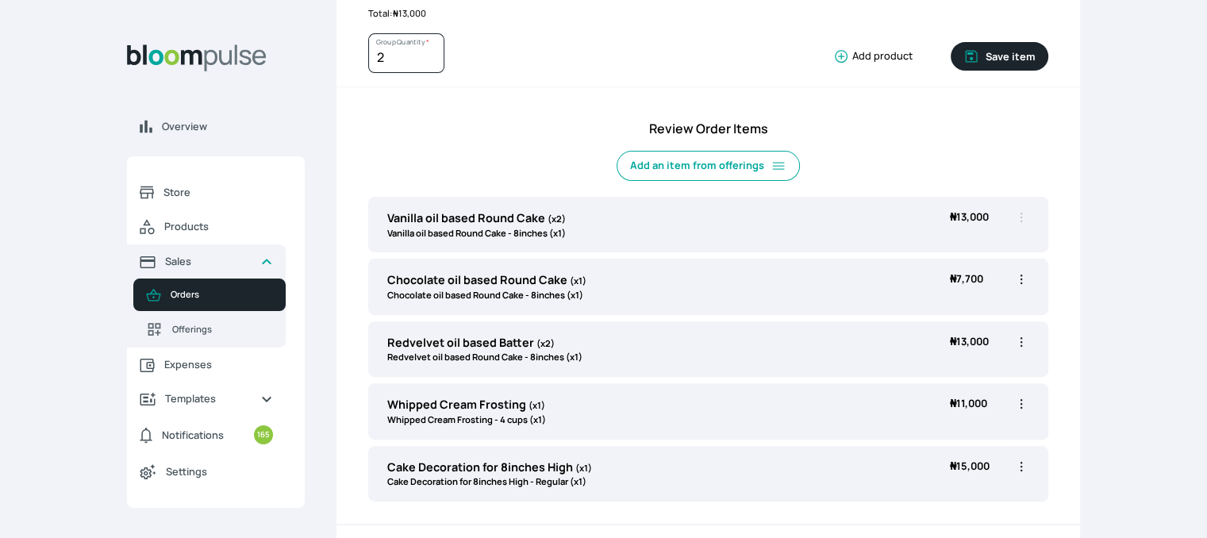
scroll to position [0, 0]
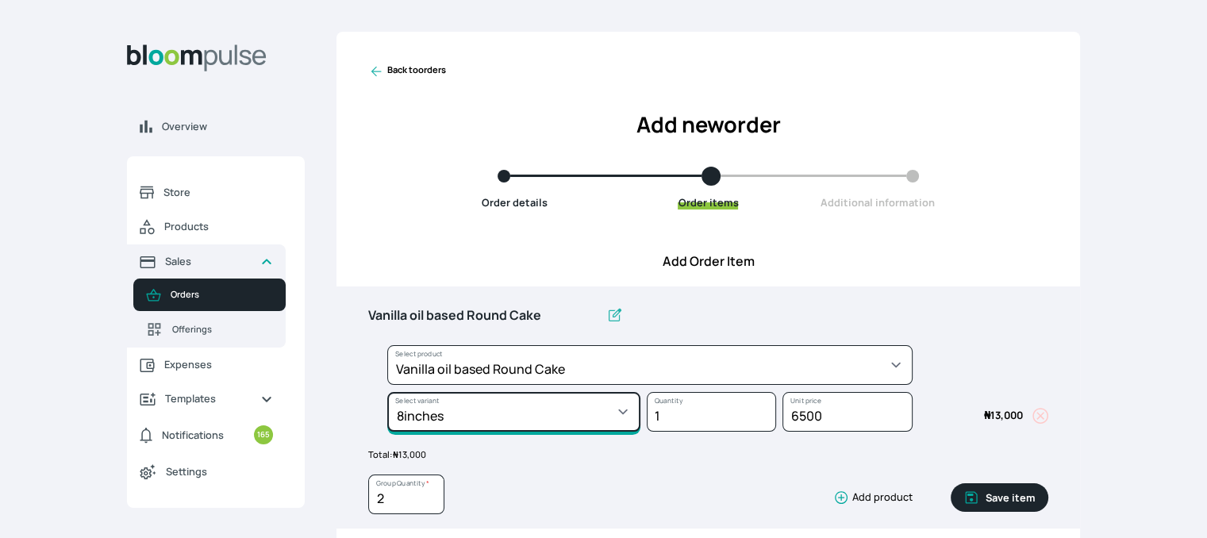
click at [581, 405] on select "Select variant * 10inches 11inches 12inches 6inches 7inches 8inches 9inches" at bounding box center [513, 412] width 253 height 40
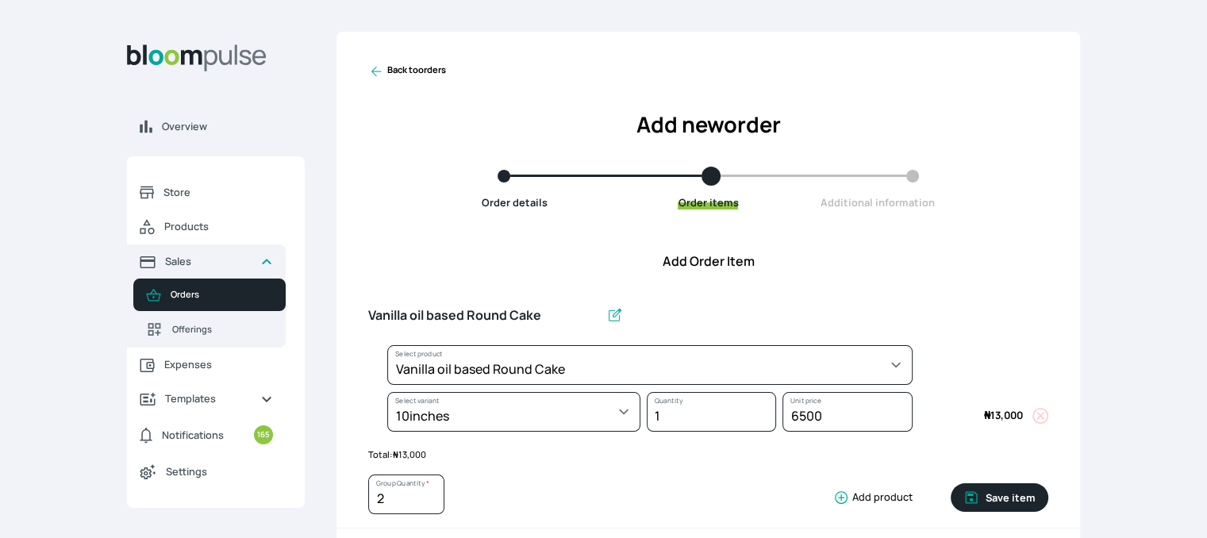
select select "49426e7e-6d78-4aff-80b2-0dfc408de078"
select select "58b3dfe1-eaff-4c4a-ae63-b46a1db335d4"
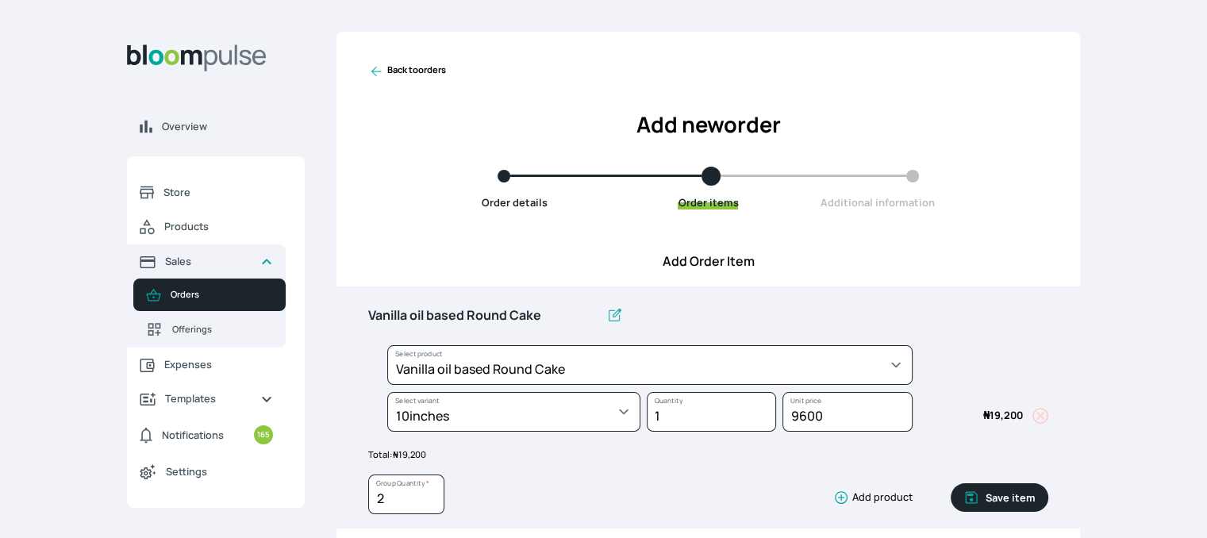
click at [989, 492] on button "Save item" at bounding box center [1000, 497] width 98 height 29
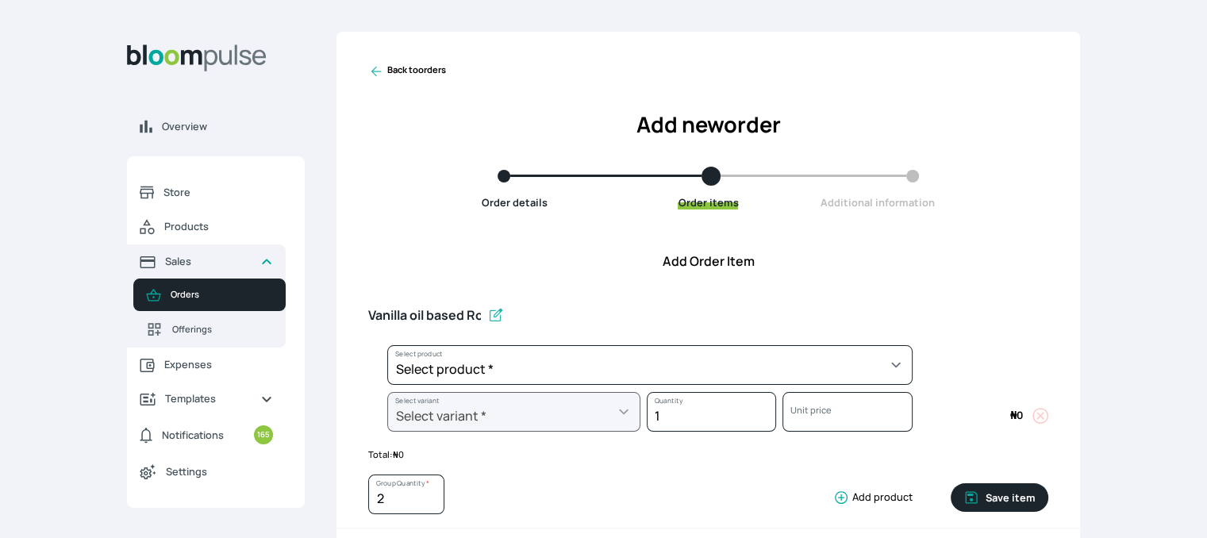
type input "1"
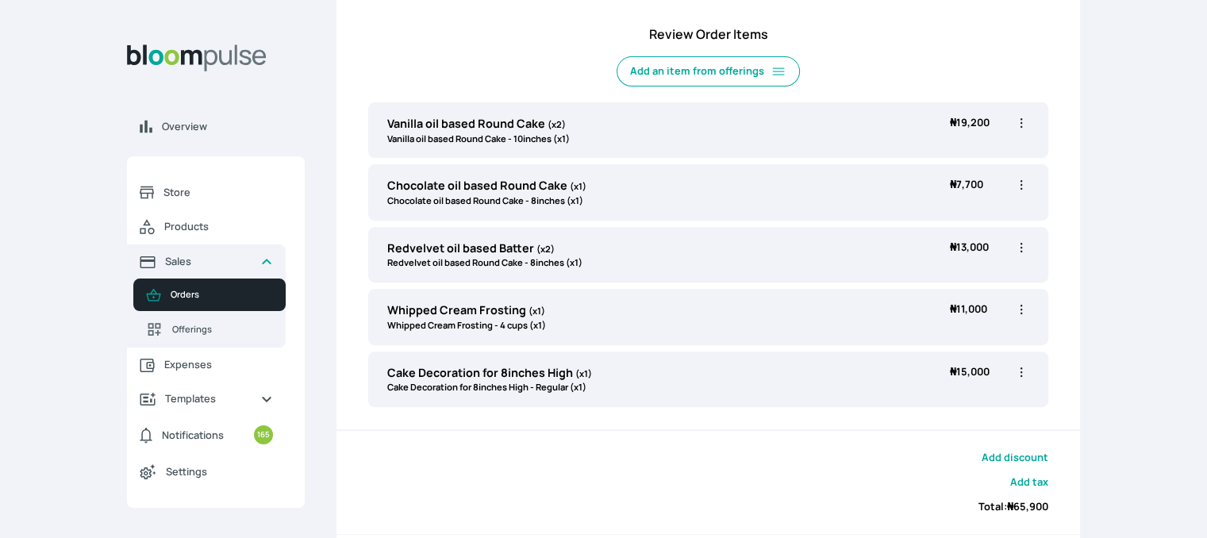
scroll to position [519, 0]
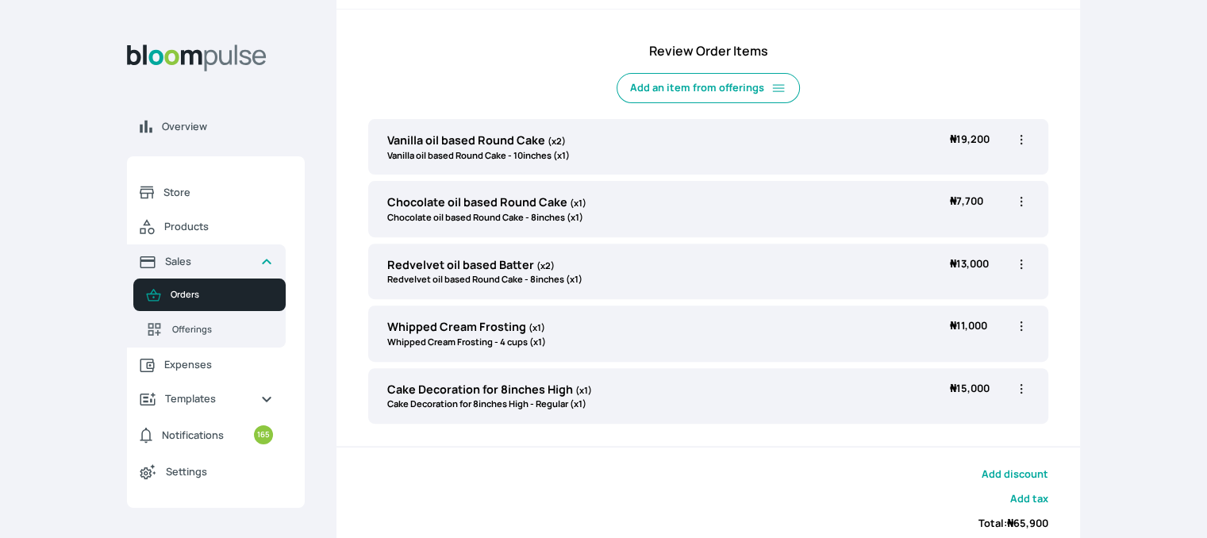
click at [1019, 198] on icon "button" at bounding box center [1021, 202] width 16 height 16
click at [974, 236] on span "Edit" at bounding box center [959, 235] width 114 height 16
type input "Chocolate oil based Round Cake"
select select "0a3636f1-4902-403d-89c1-f5465b9229a0"
select select "1b042159-aabd-4eda-968f-ed2104558901"
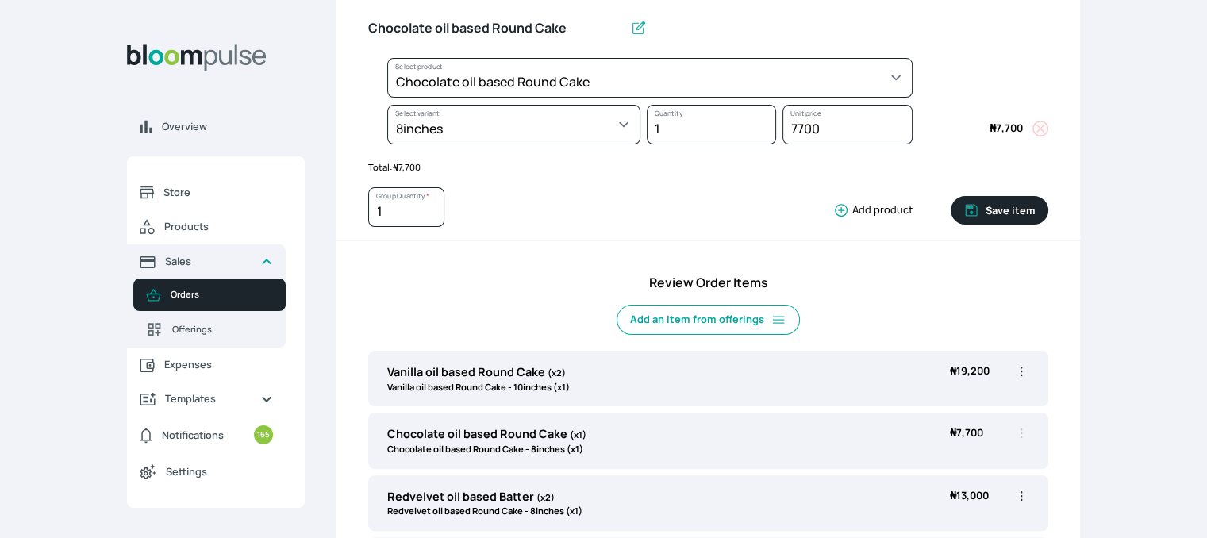
scroll to position [276, 0]
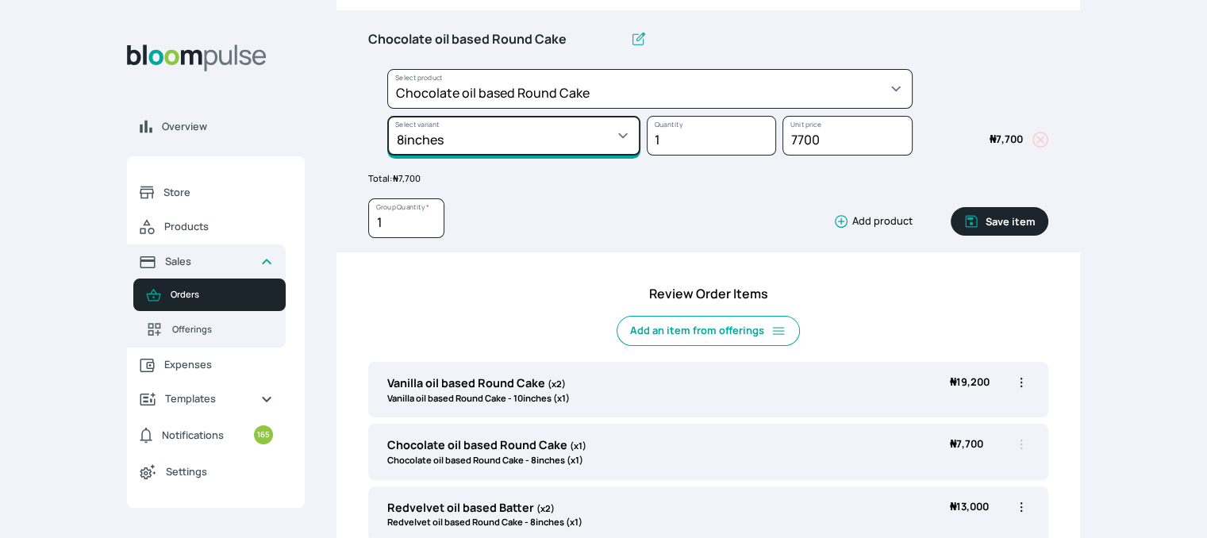
click at [609, 136] on select "Select variant * 10inches 11inches 12inches 6inches 7inches 8inches 9inches" at bounding box center [513, 136] width 253 height 40
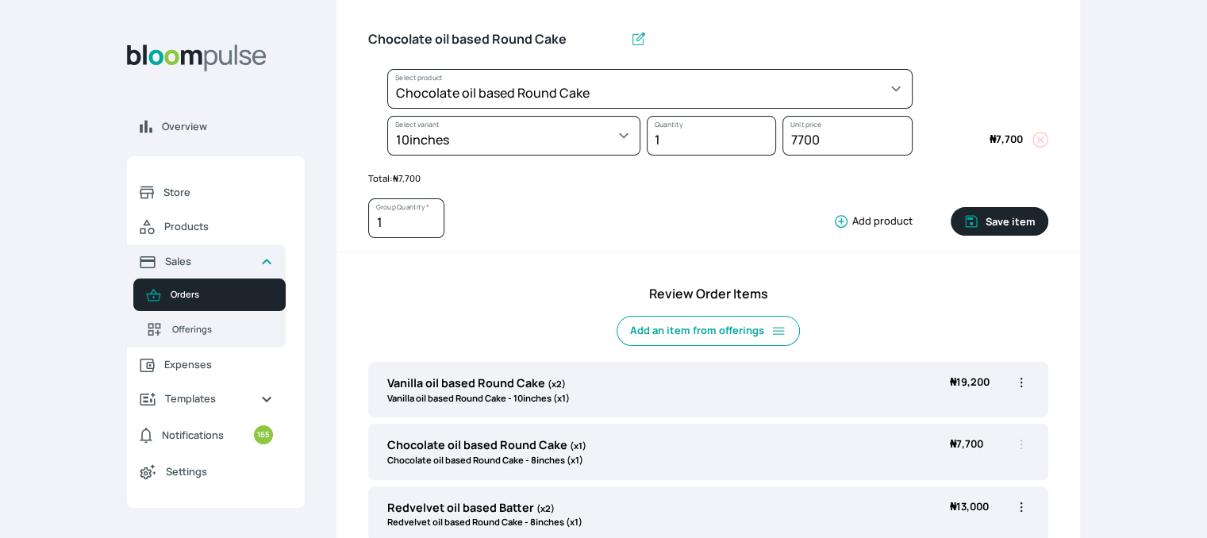
select select "0a3636f1-4902-403d-89c1-f5465b9229a0"
select select "03f20fb0-9fb1-4039-ae0e-3c73a4428fa0"
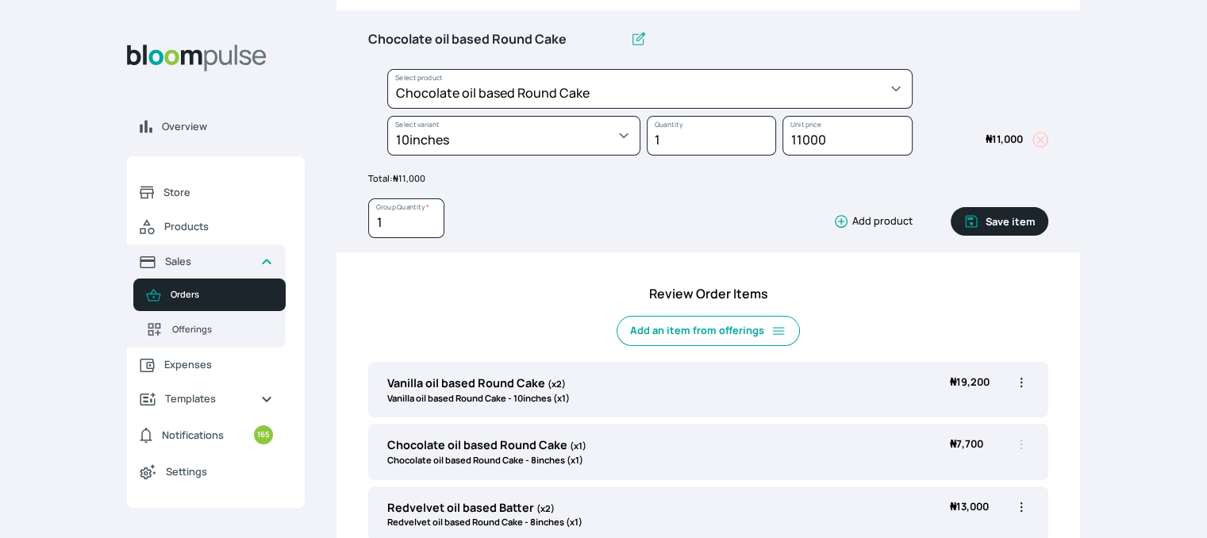
click at [1017, 223] on button "Save item" at bounding box center [1000, 221] width 98 height 29
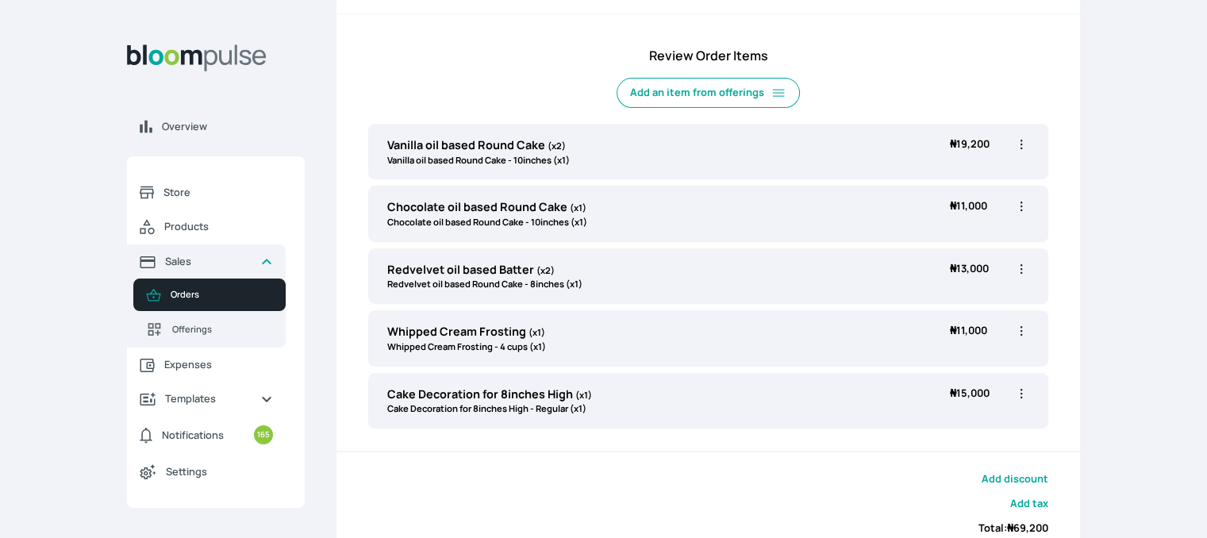
scroll to position [520, 0]
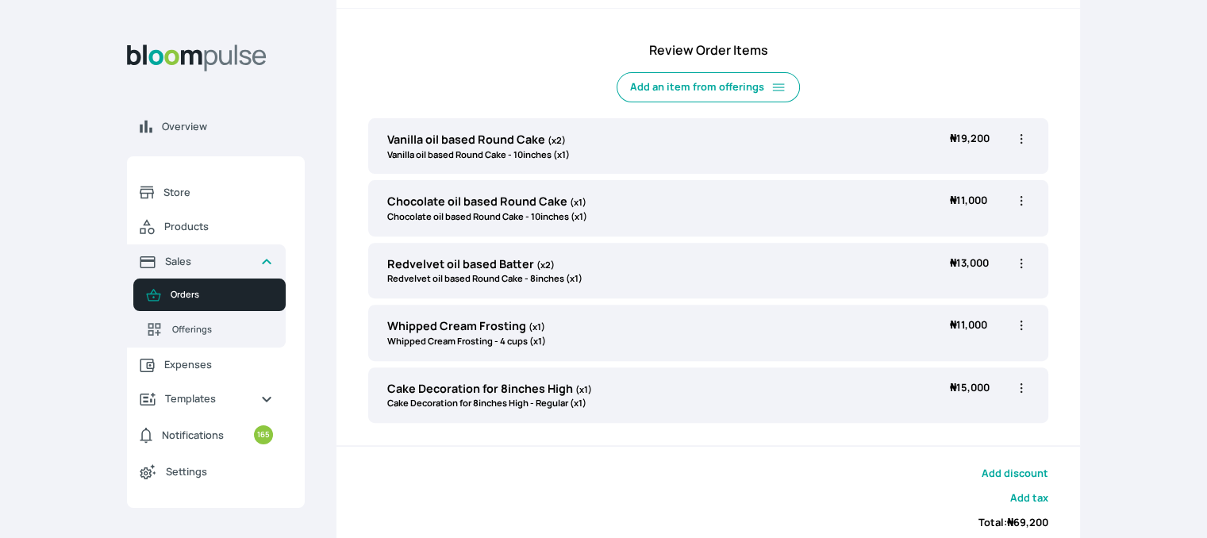
click at [1019, 264] on icon "button" at bounding box center [1021, 263] width 16 height 16
click at [951, 294] on span "Edit" at bounding box center [959, 296] width 114 height 16
type input "Redvelvet oil based Batter"
type input "2"
select select "308ec9aa-9c9b-4c8b-9137-5de2303ab237"
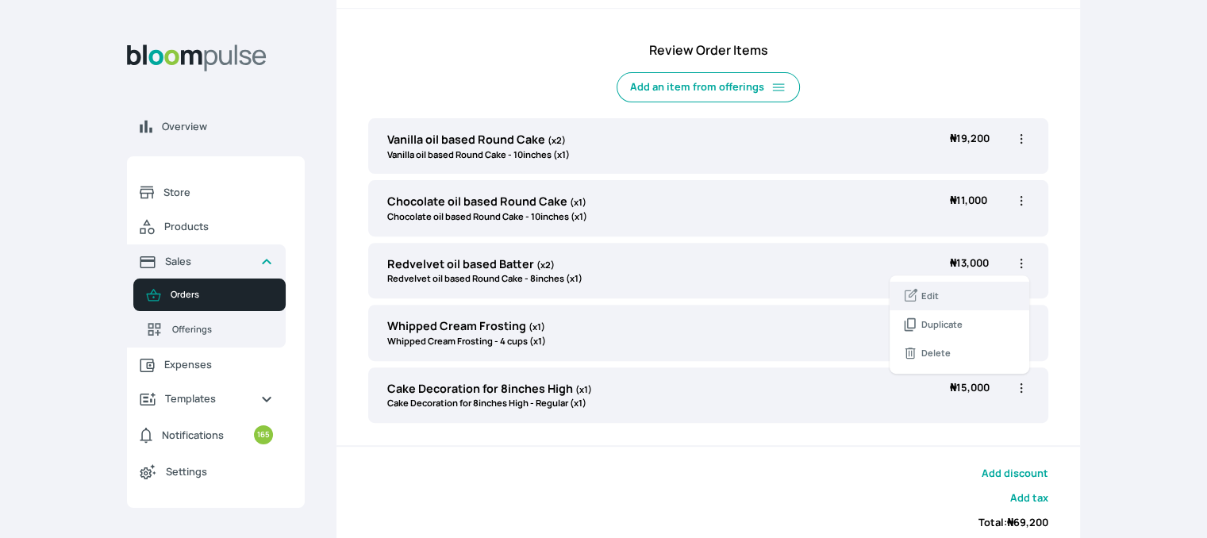
select select "e592fd65-7ecf-4c02-9b2e-527044ac8258"
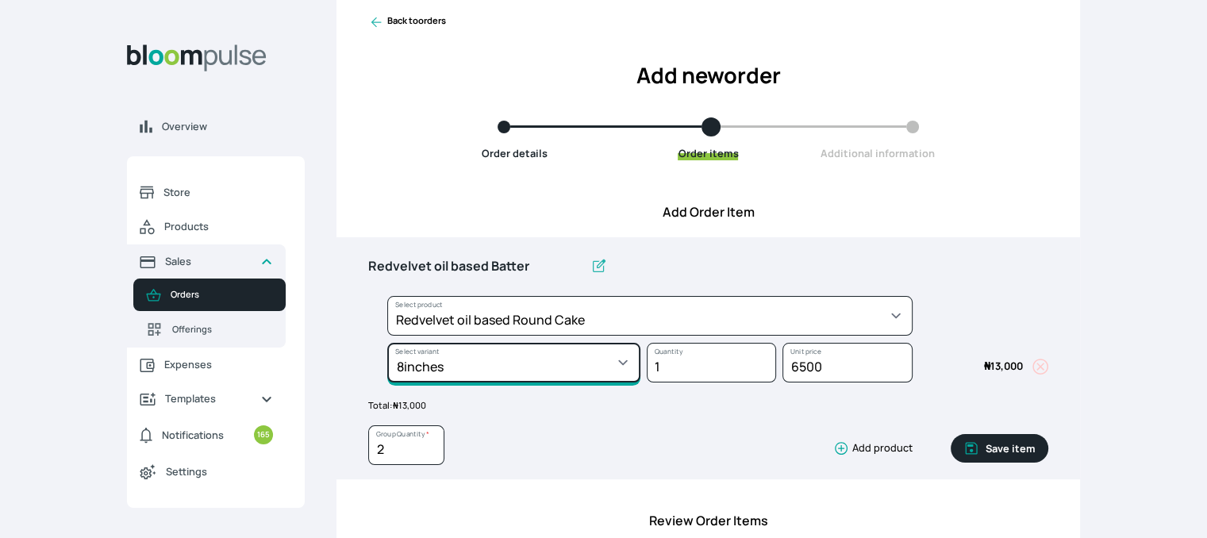
drag, startPoint x: 623, startPoint y: 367, endPoint x: 630, endPoint y: 359, distance: 10.1
click at [629, 359] on select "Select variant * 10inches 11inches 12inches 6inches 7inches 8inches 9inches" at bounding box center [513, 363] width 253 height 40
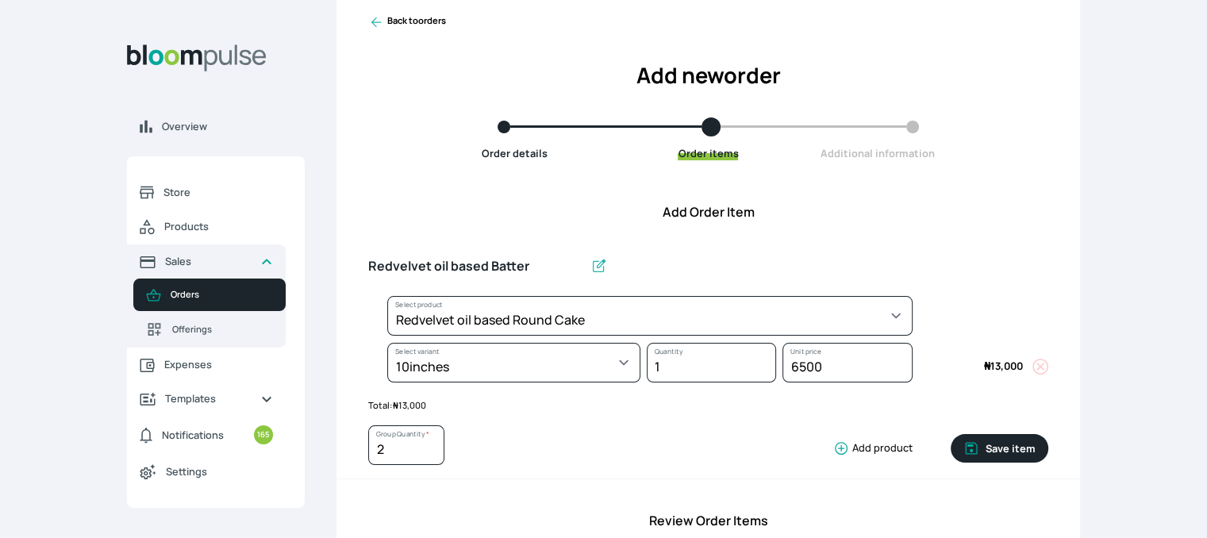
select select "308ec9aa-9c9b-4c8b-9137-5de2303ab237"
select select "bff53f3e-0045-4988-916d-936ffa64d741"
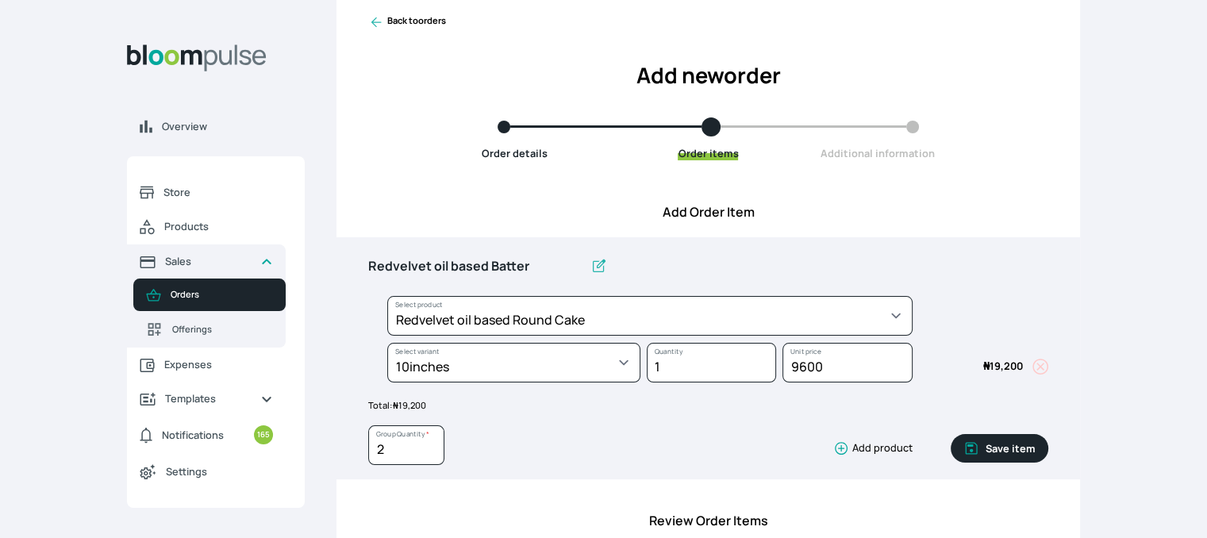
click at [999, 451] on button "Save item" at bounding box center [1000, 448] width 98 height 29
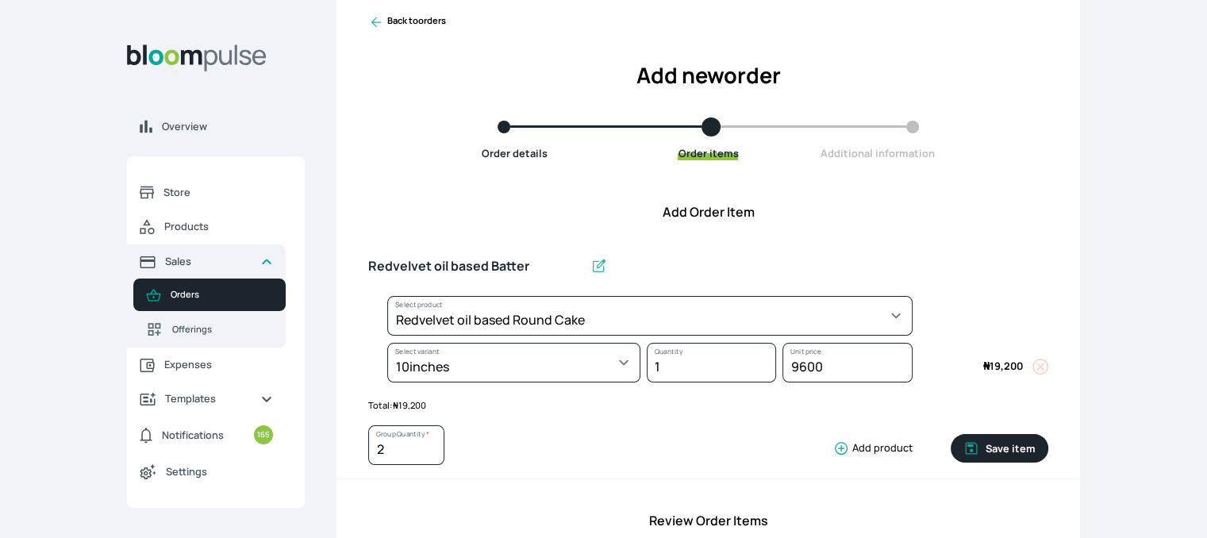
type input "1"
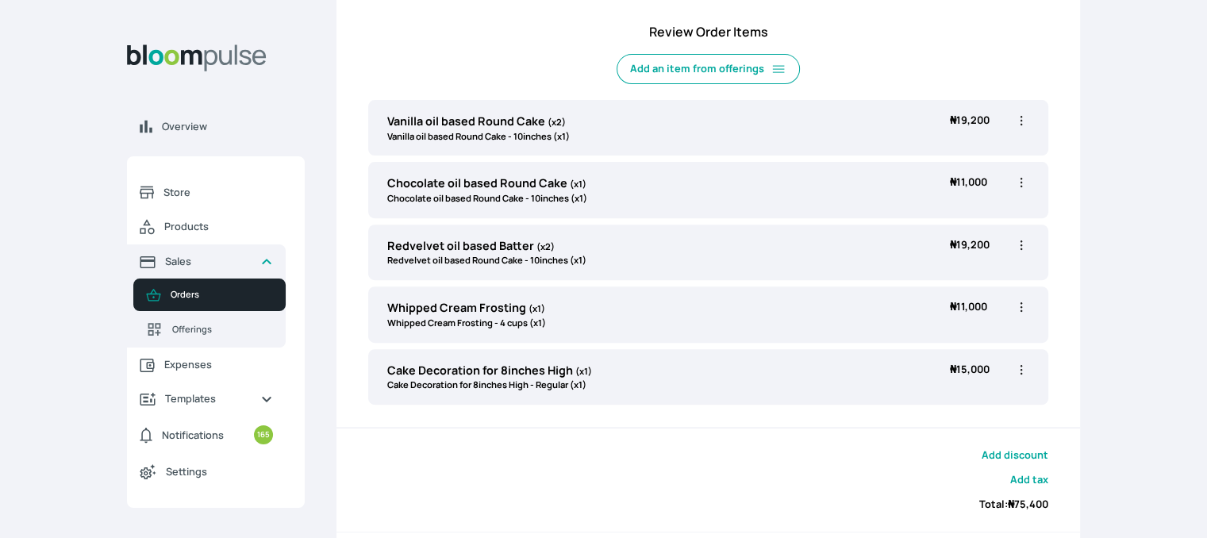
scroll to position [536, 0]
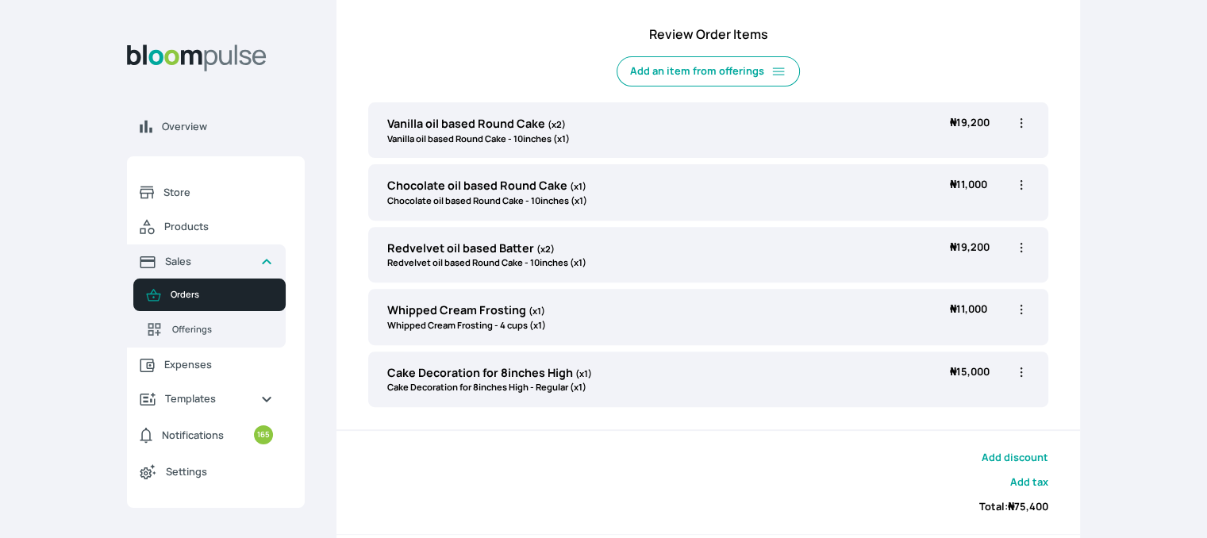
click at [1020, 309] on icon "button" at bounding box center [1021, 310] width 16 height 16
click at [949, 335] on span "Edit" at bounding box center [959, 342] width 114 height 16
type input "Whipped Cream Frosting"
select select "83f82b0c-44eb-4ac8-bd97-27faddcd7e30"
select select "a6a87a49-a89a-4312-9700-585b22abcdb1"
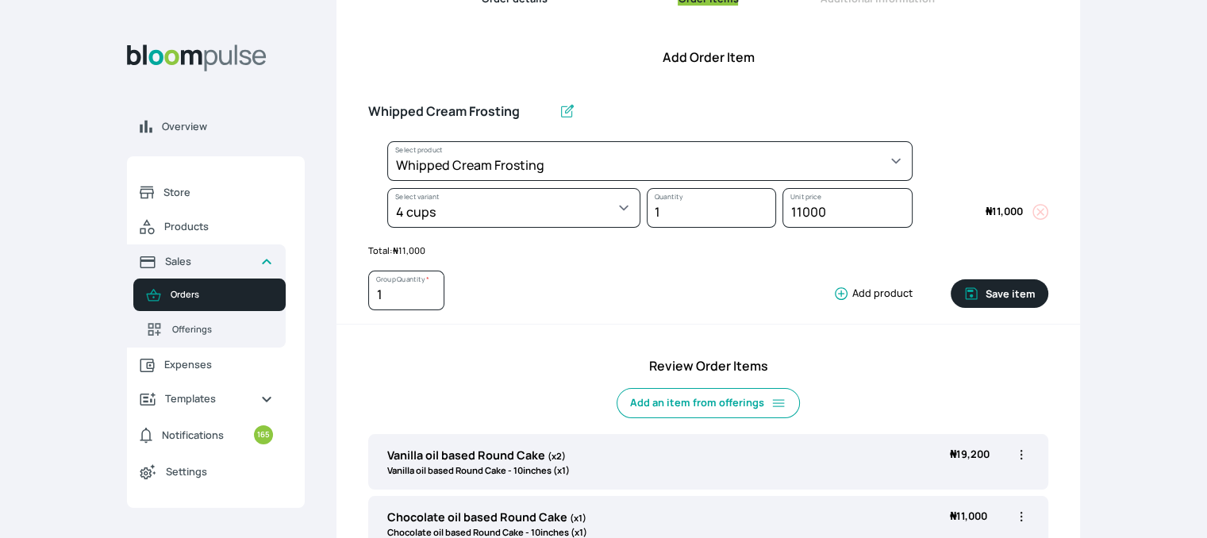
scroll to position [91, 0]
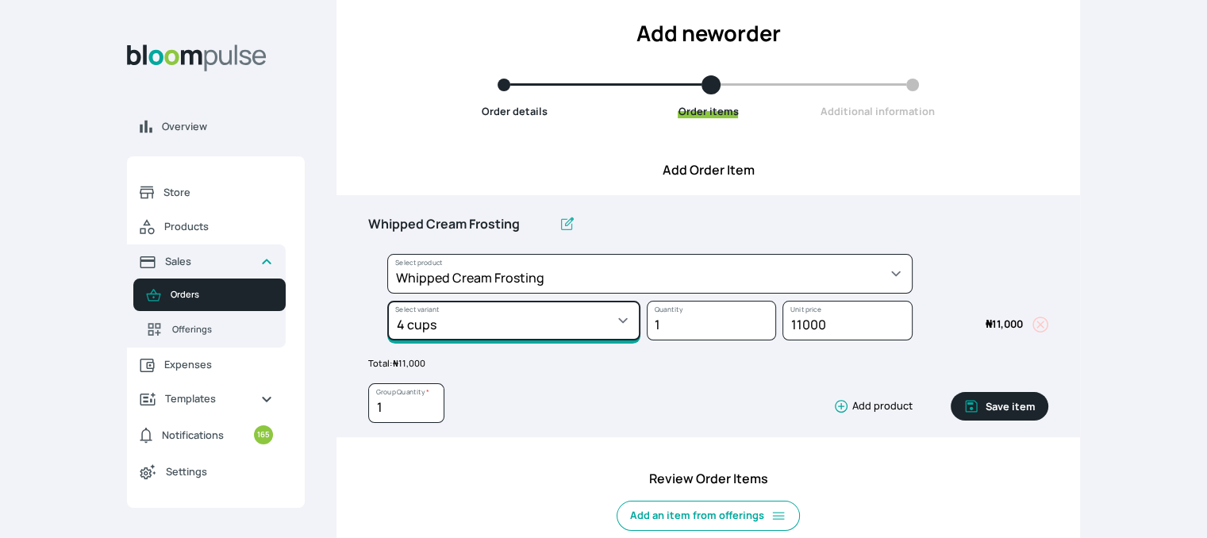
click at [594, 321] on select "Select variant * 1 cup 2 cups 3 cups 4 cups" at bounding box center [513, 321] width 253 height 40
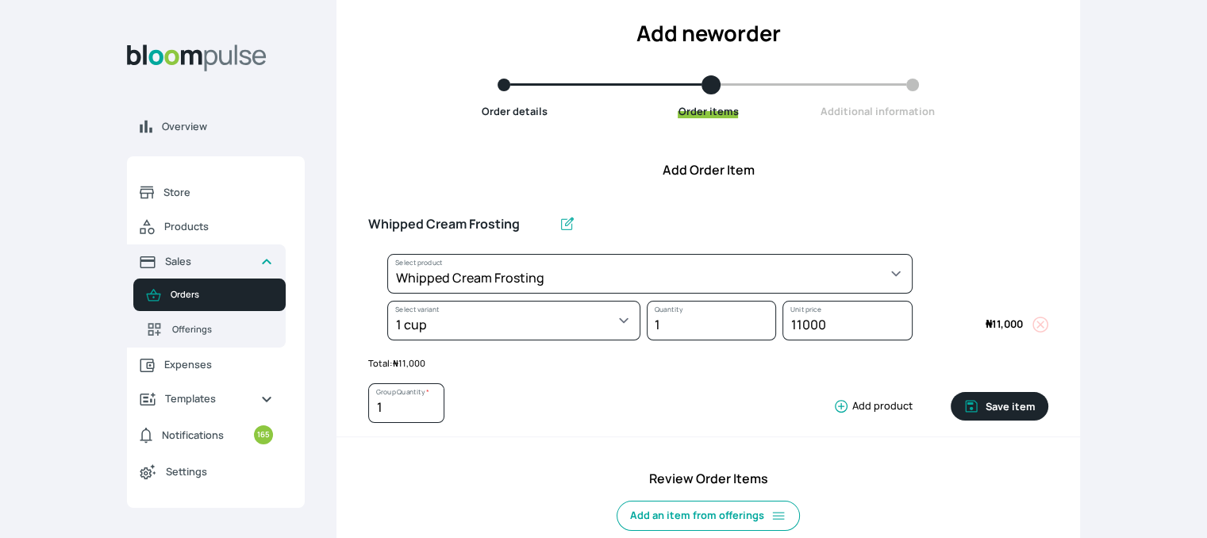
select select "83f82b0c-44eb-4ac8-bd97-27faddcd7e30"
select select "274bdbb1-b40b-44f1-8806-7773b9740937"
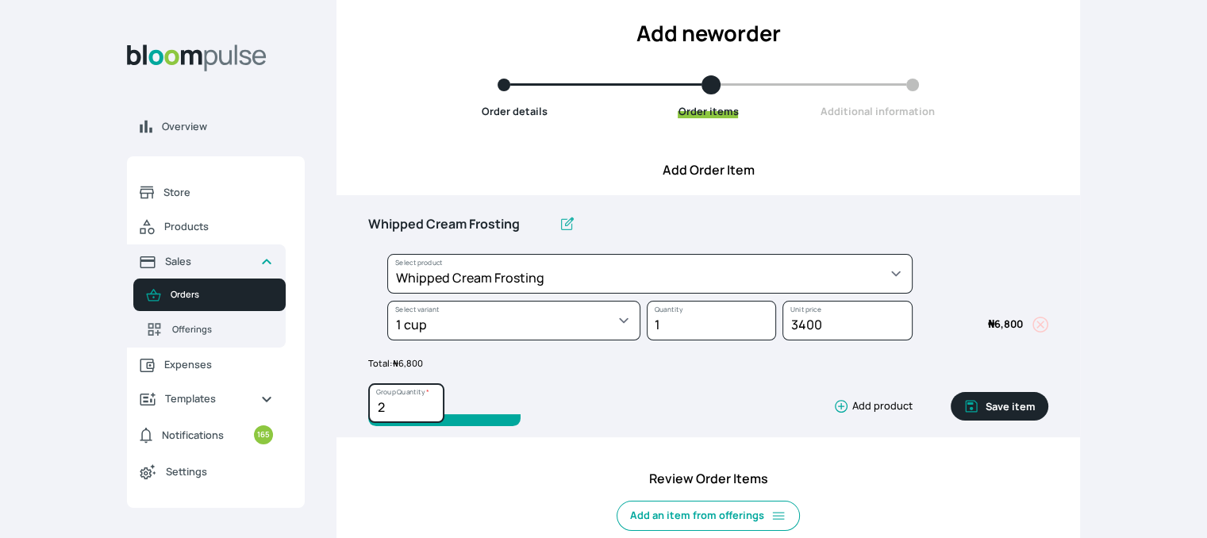
click at [428, 401] on input "2" at bounding box center [406, 403] width 76 height 40
click at [428, 401] on input "3" at bounding box center [406, 403] width 76 height 40
click at [428, 401] on input "4" at bounding box center [406, 403] width 76 height 40
click at [428, 401] on input "5" at bounding box center [406, 403] width 76 height 40
type input "6"
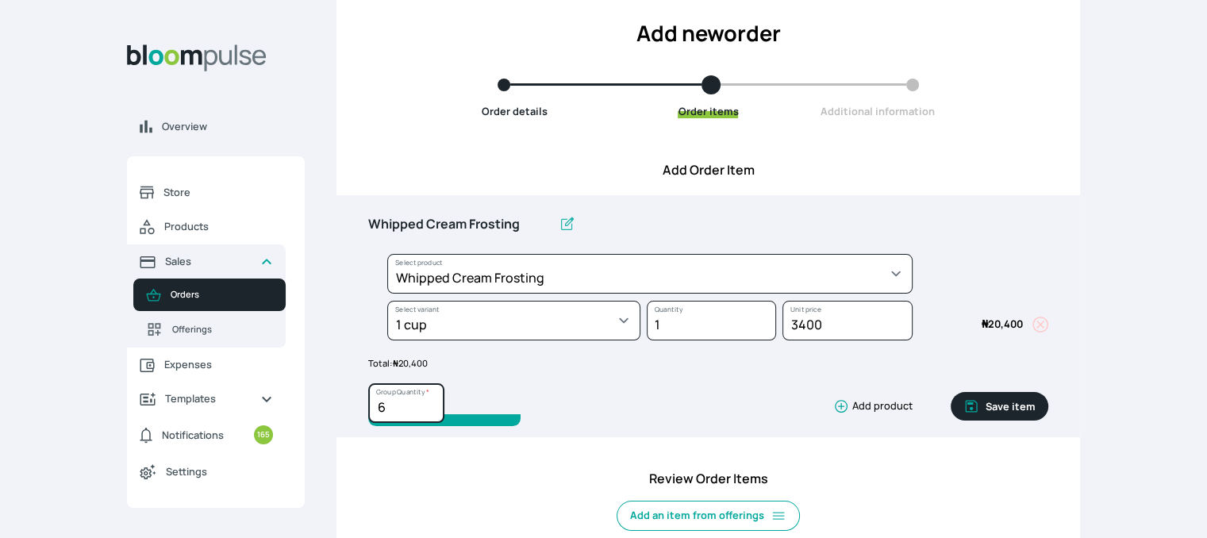
click at [432, 401] on input "6" at bounding box center [406, 403] width 76 height 40
click at [992, 398] on button "Save item" at bounding box center [1000, 406] width 98 height 29
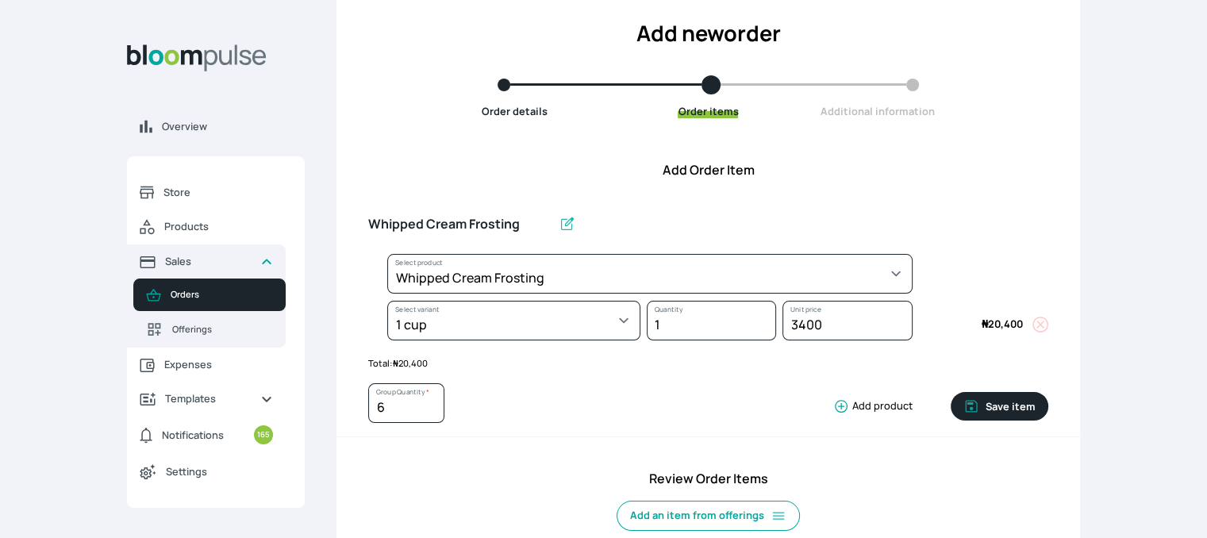
type input "1"
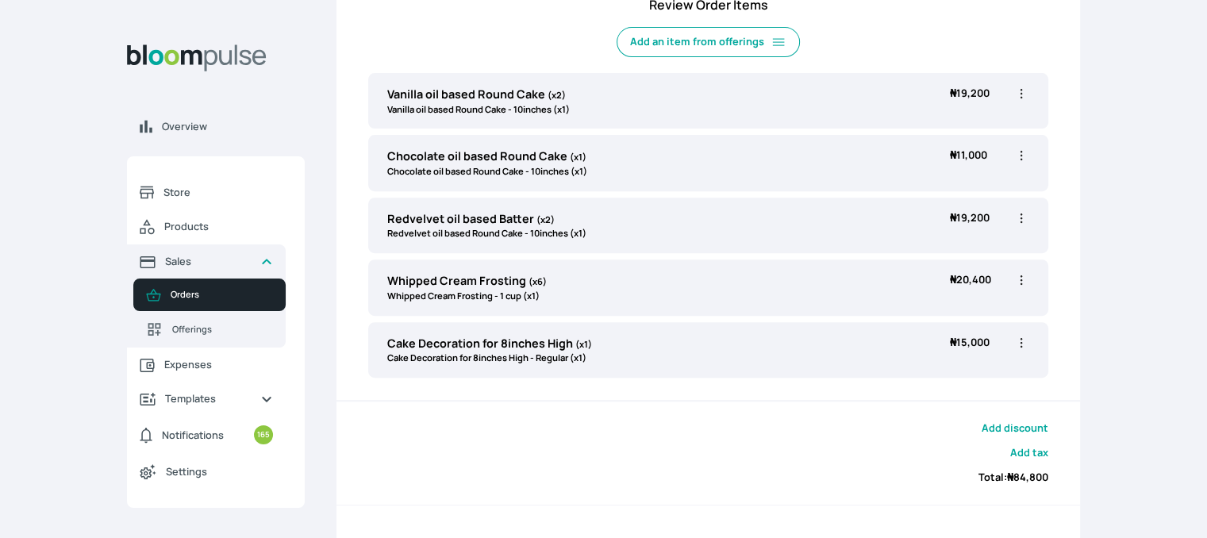
scroll to position [555, 0]
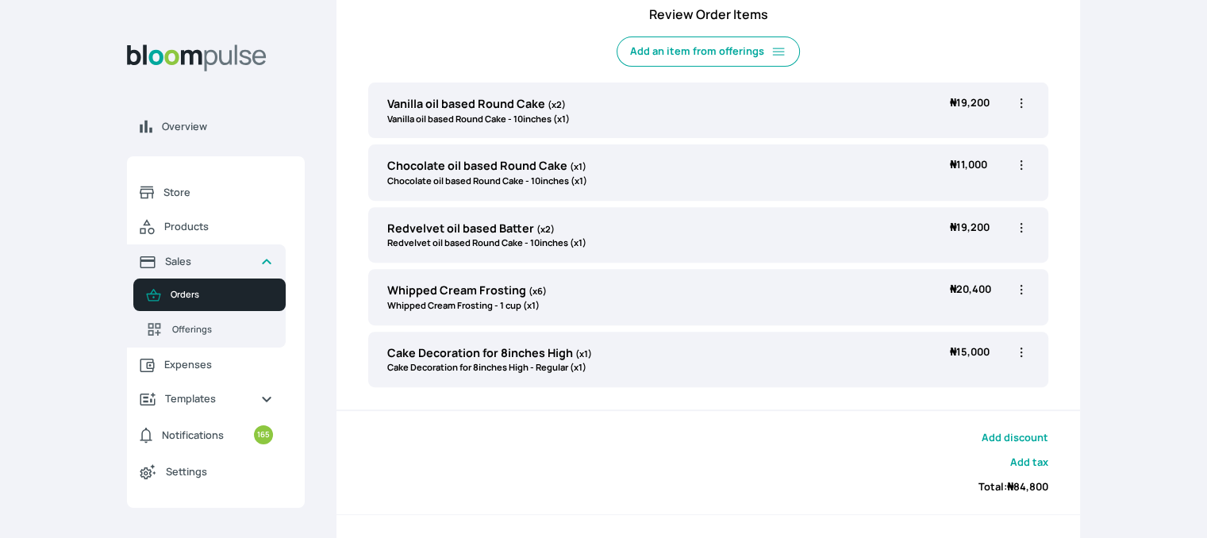
click at [1019, 348] on icon "button" at bounding box center [1021, 352] width 16 height 16
click at [871, 312] on div "Whipped Cream Frosting (x6) Whipped Cream Frosting - 1 cup (x1) ₦ 20,400 ₦ 20,4…" at bounding box center [708, 297] width 680 height 56
click at [1022, 348] on icon "button" at bounding box center [1021, 352] width 16 height 16
click at [971, 382] on span "Edit" at bounding box center [959, 385] width 114 height 16
type input "Cake Decoration for 8inches High"
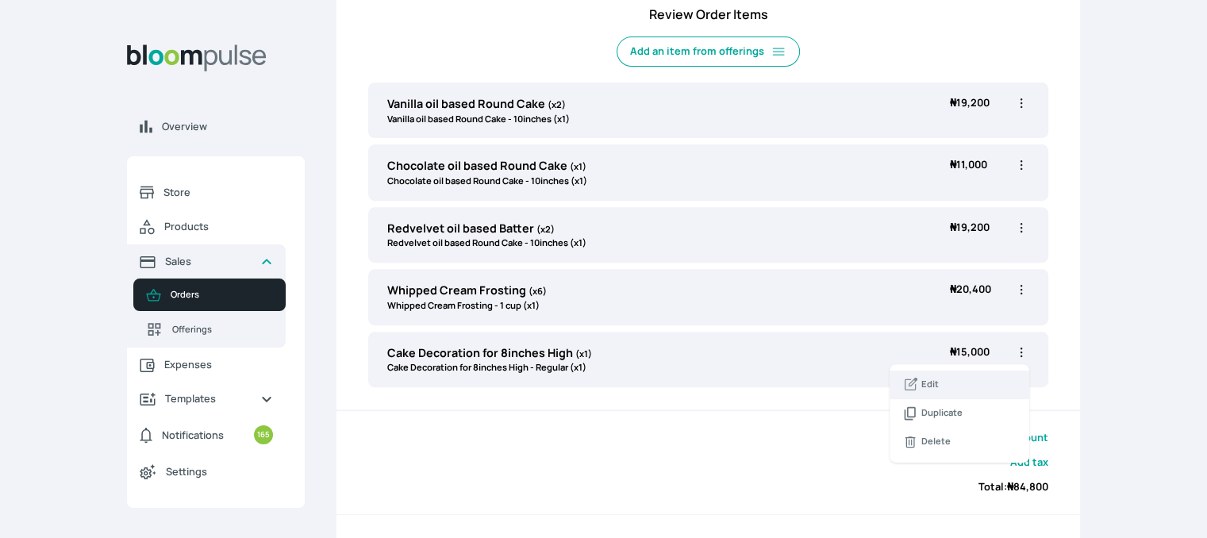
select select "023b730d-bc46-477e-b7f7-d3522e7f455b"
select select "13dbb06e-f851-45db-a0d6-3609ea7c0f11"
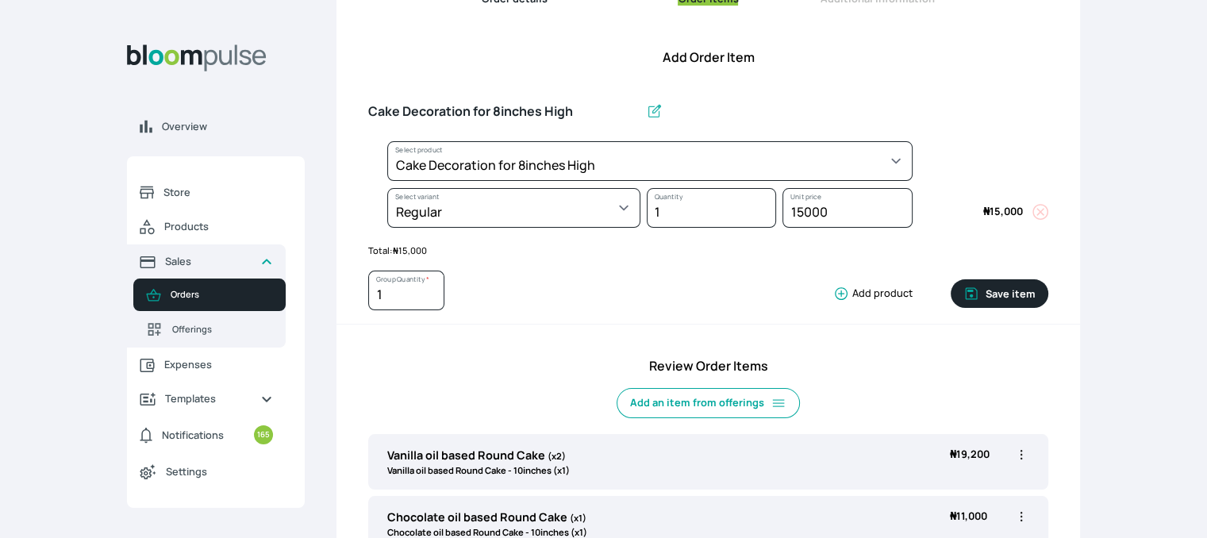
scroll to position [203, 0]
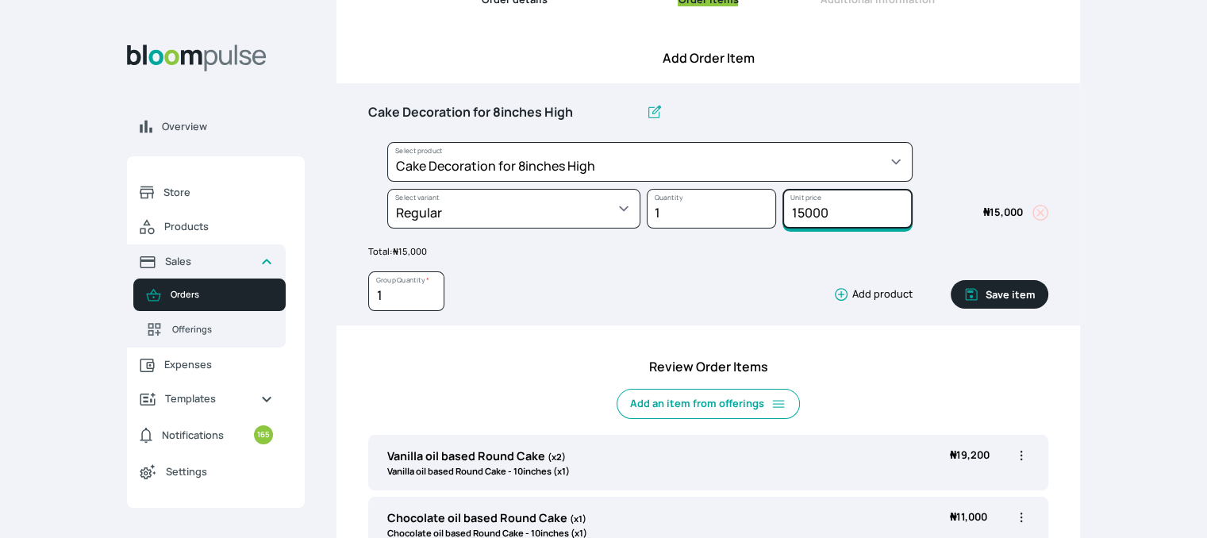
drag, startPoint x: 834, startPoint y: 216, endPoint x: 798, endPoint y: 206, distance: 37.0
click at [798, 206] on input "15000" at bounding box center [846, 209] width 129 height 40
type input "17000"
click at [1027, 296] on button "Save item" at bounding box center [1000, 294] width 98 height 29
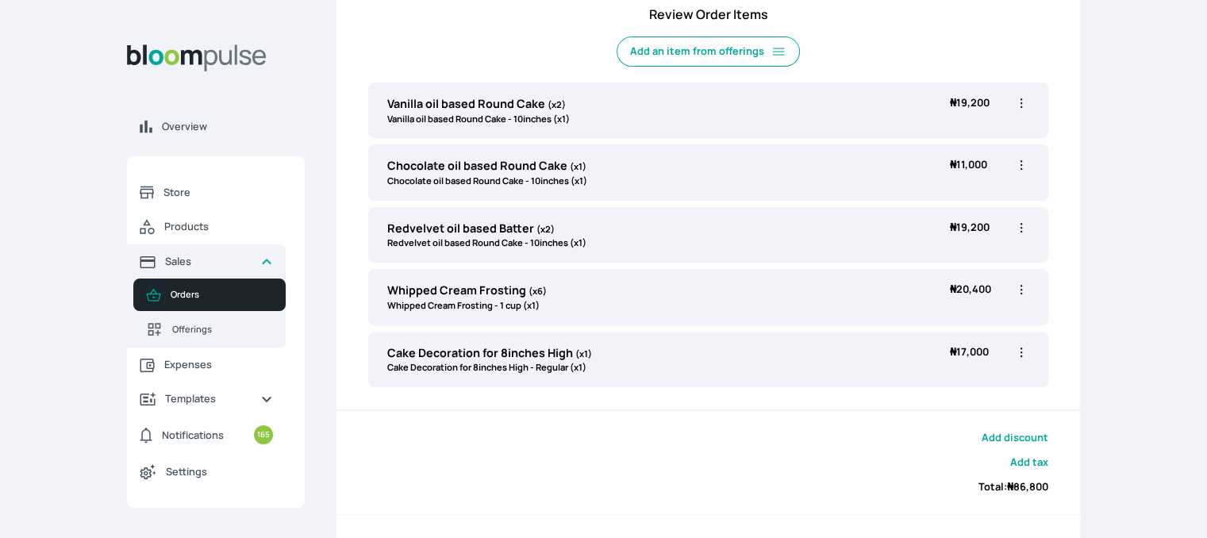
scroll to position [635, 0]
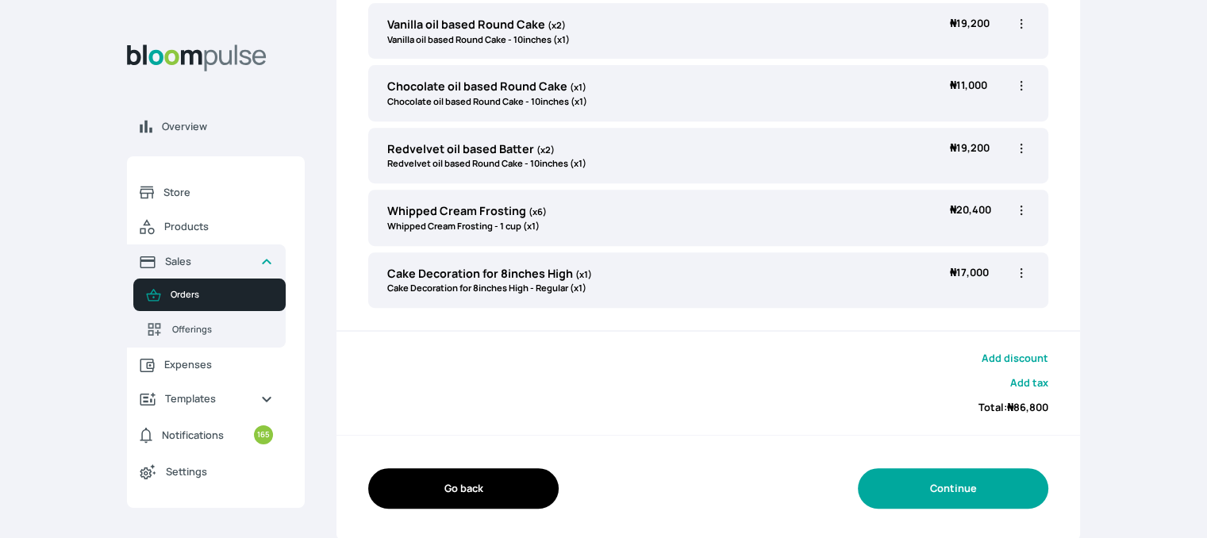
click at [969, 481] on button "Continue" at bounding box center [953, 488] width 190 height 40
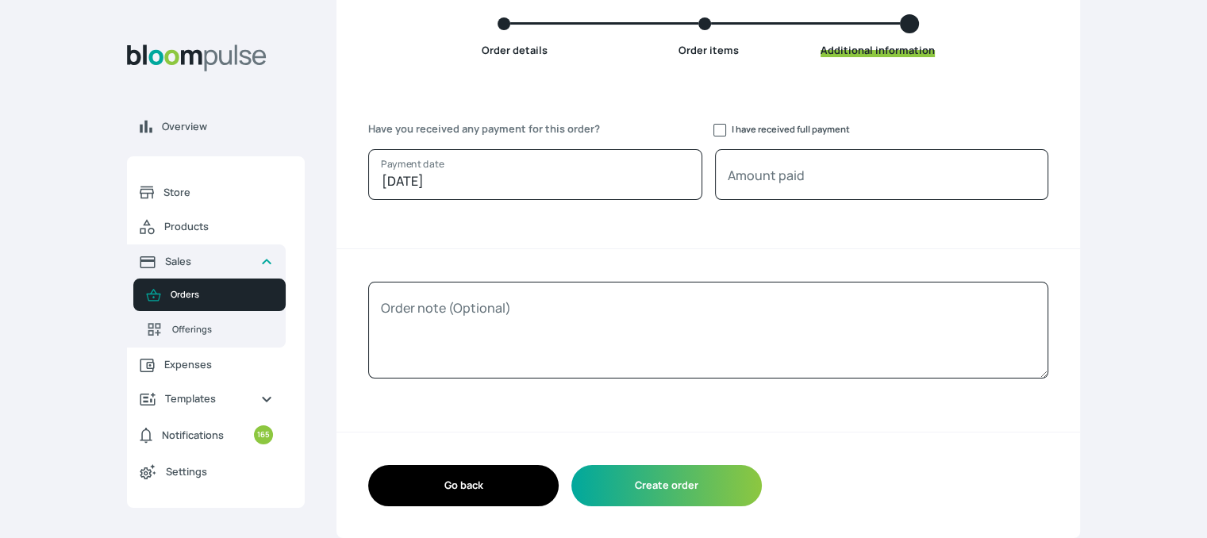
scroll to position [152, 0]
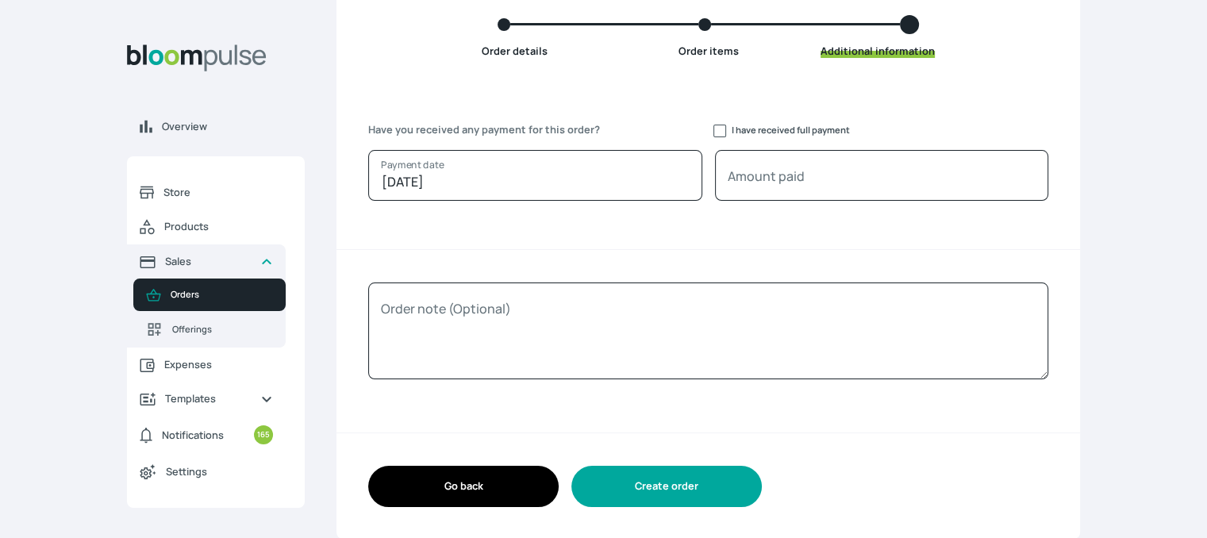
click at [673, 471] on button "Create order" at bounding box center [666, 486] width 190 height 40
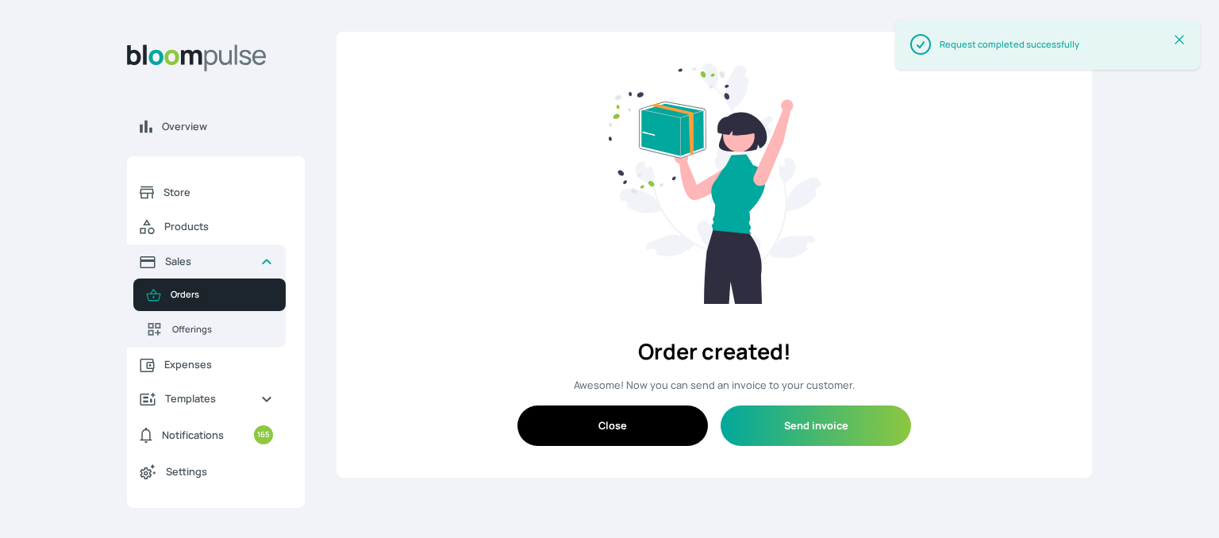
click at [1175, 40] on icon at bounding box center [1179, 40] width 16 height 16
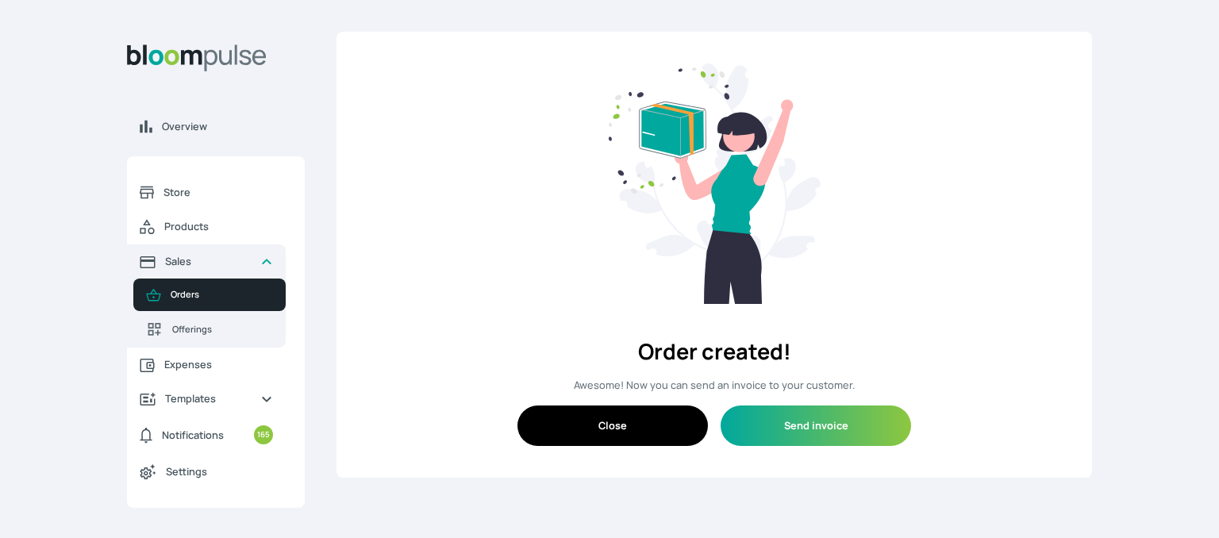
click at [780, 119] on img at bounding box center [715, 183] width 212 height 240
